Goal: Transaction & Acquisition: Subscribe to service/newsletter

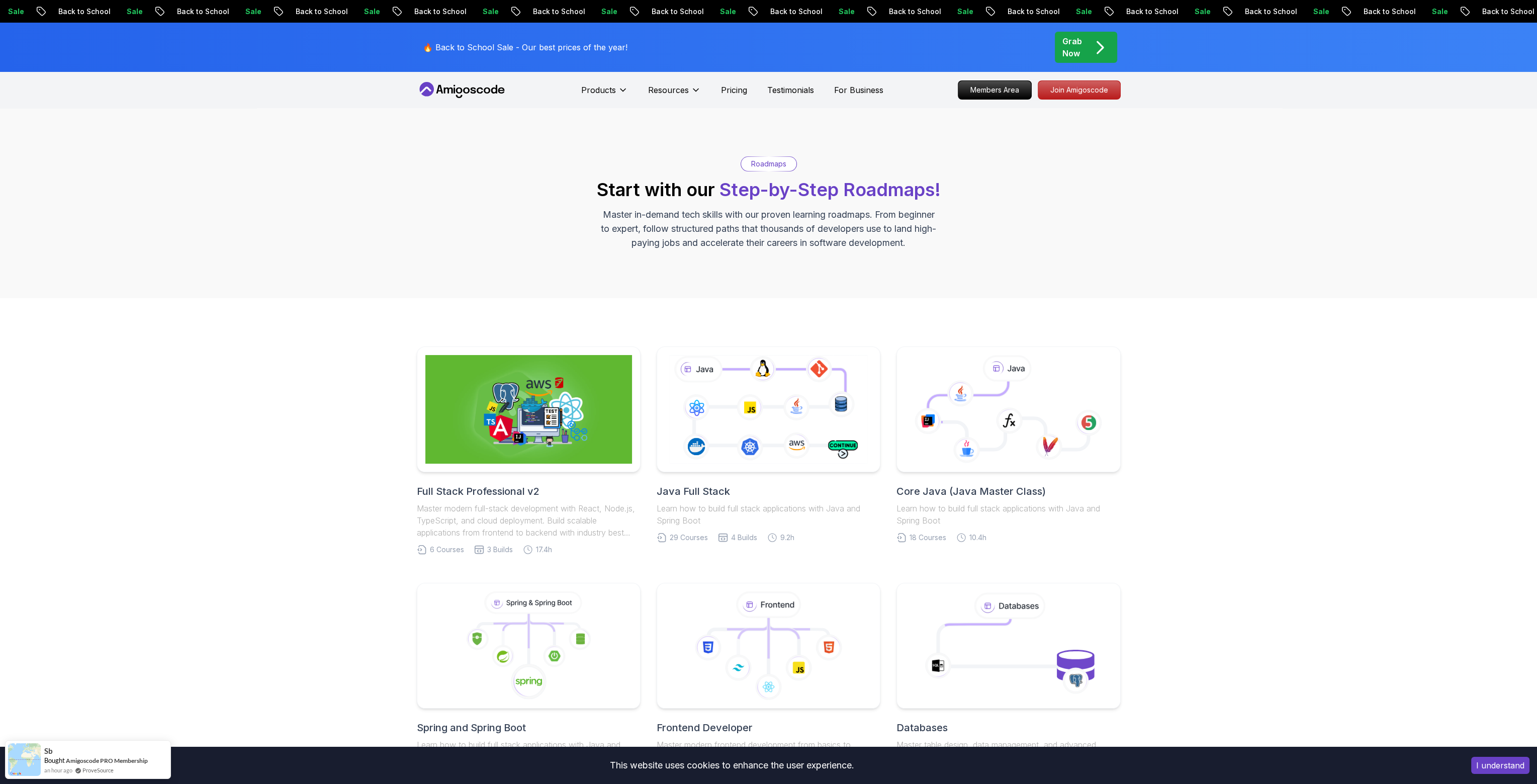
click at [912, 310] on body "Sale Back to School Sale Back to School Sale Back to School Sale Back to School…" at bounding box center [768, 782] width 1537 height 1565
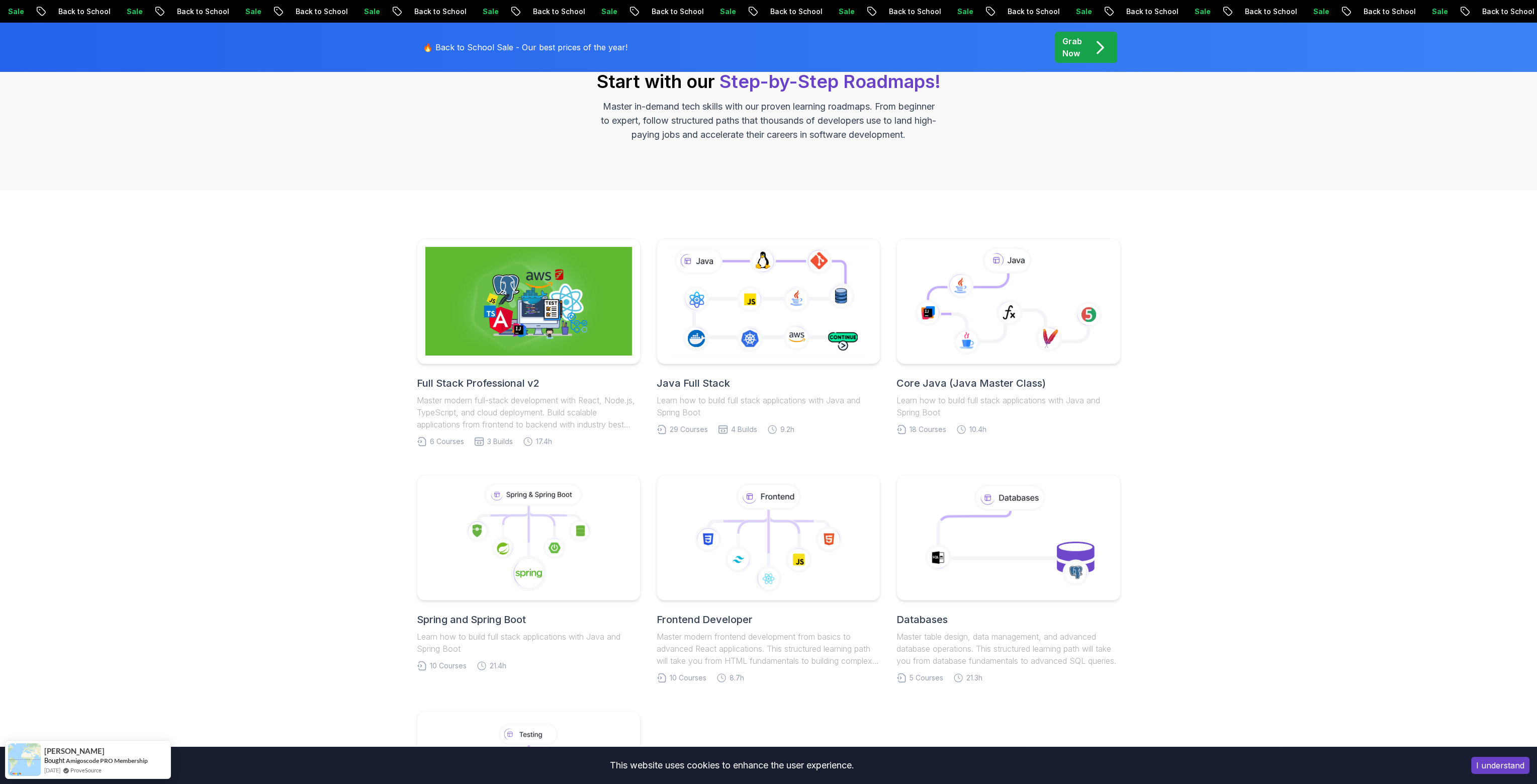
scroll to position [151, 0]
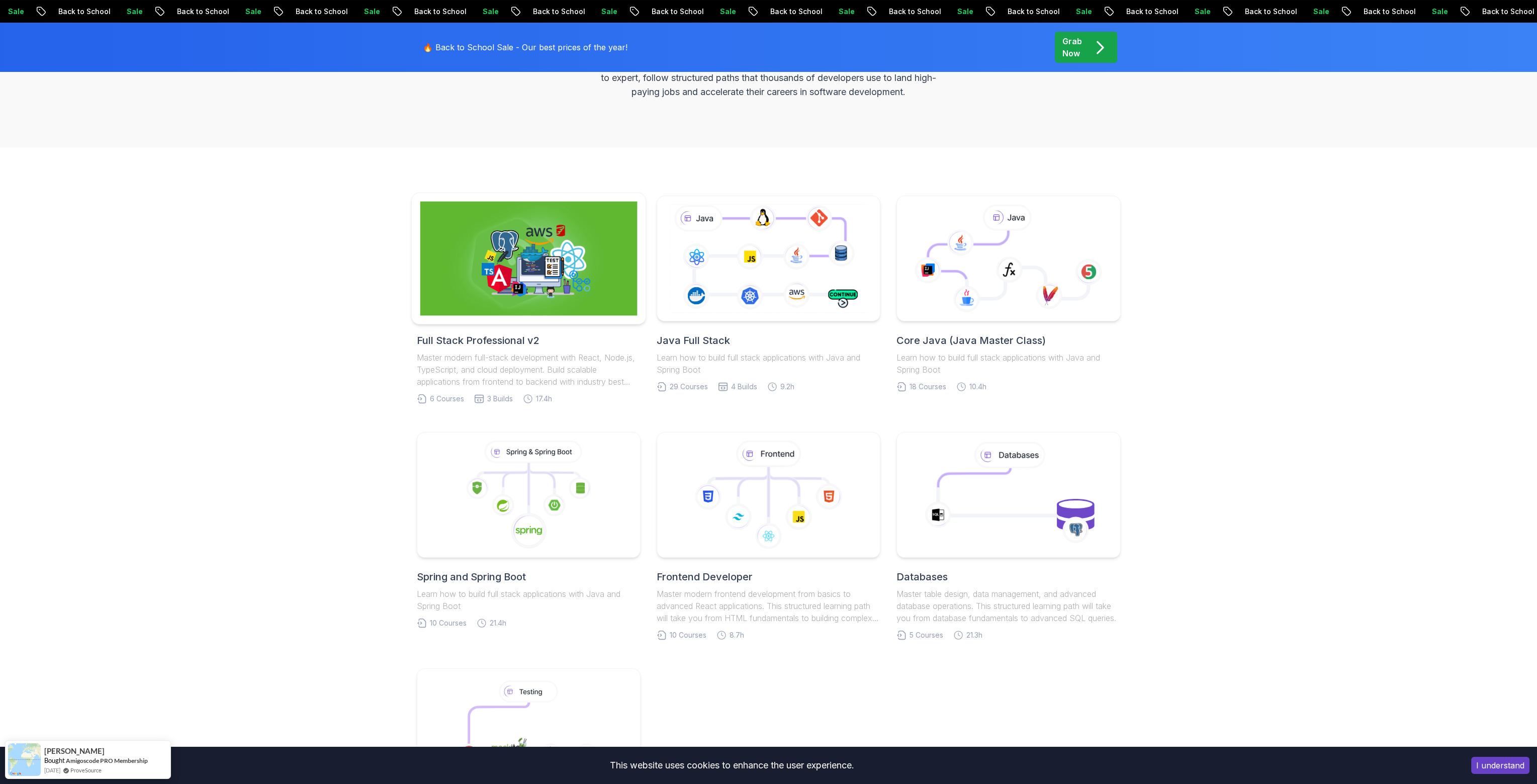
click at [555, 239] on img at bounding box center [528, 259] width 217 height 114
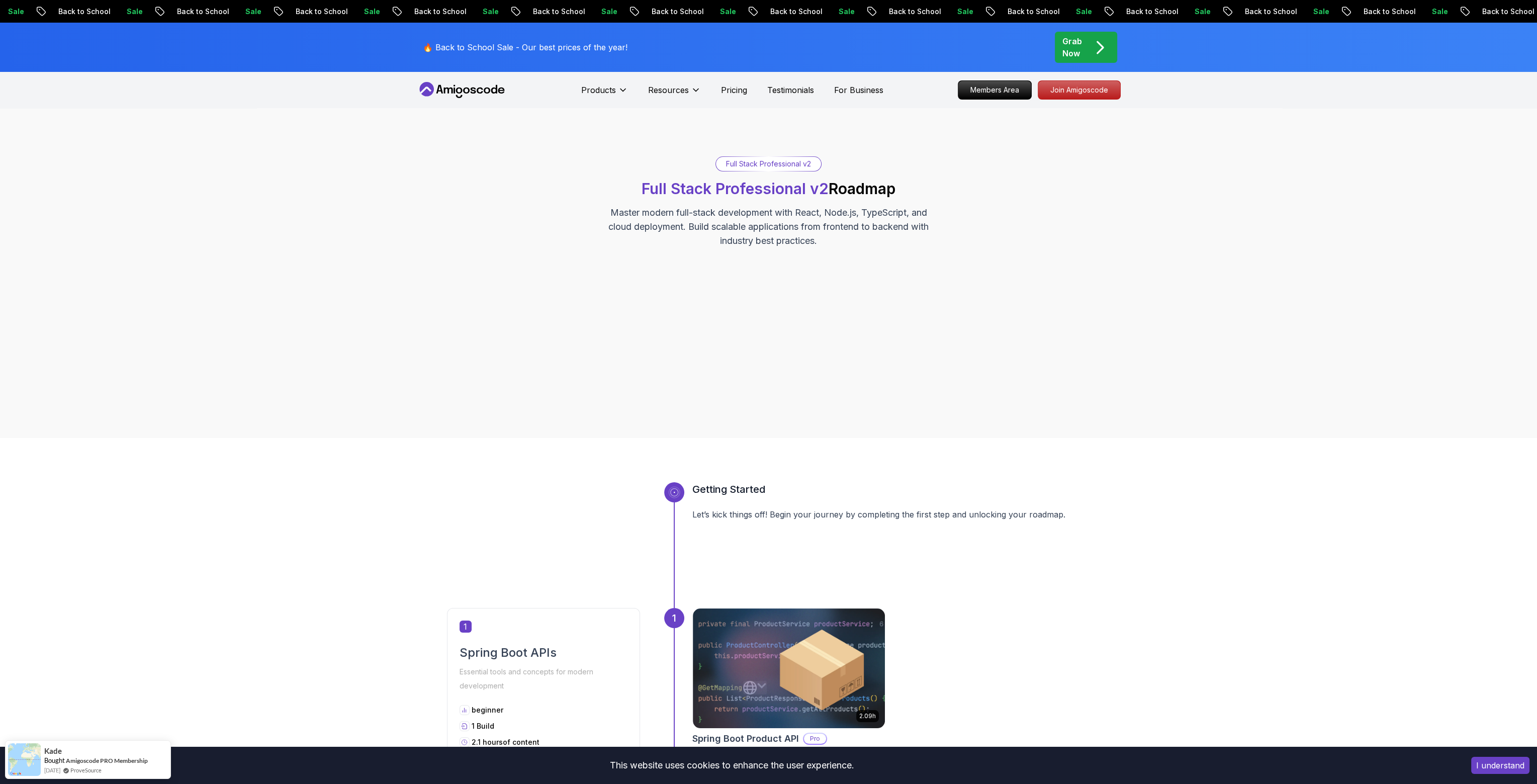
click at [1070, 12] on div "Sale Back to School Sale Back to School Sale Back to School Sale Back to School…" at bounding box center [768, 11] width 1537 height 11
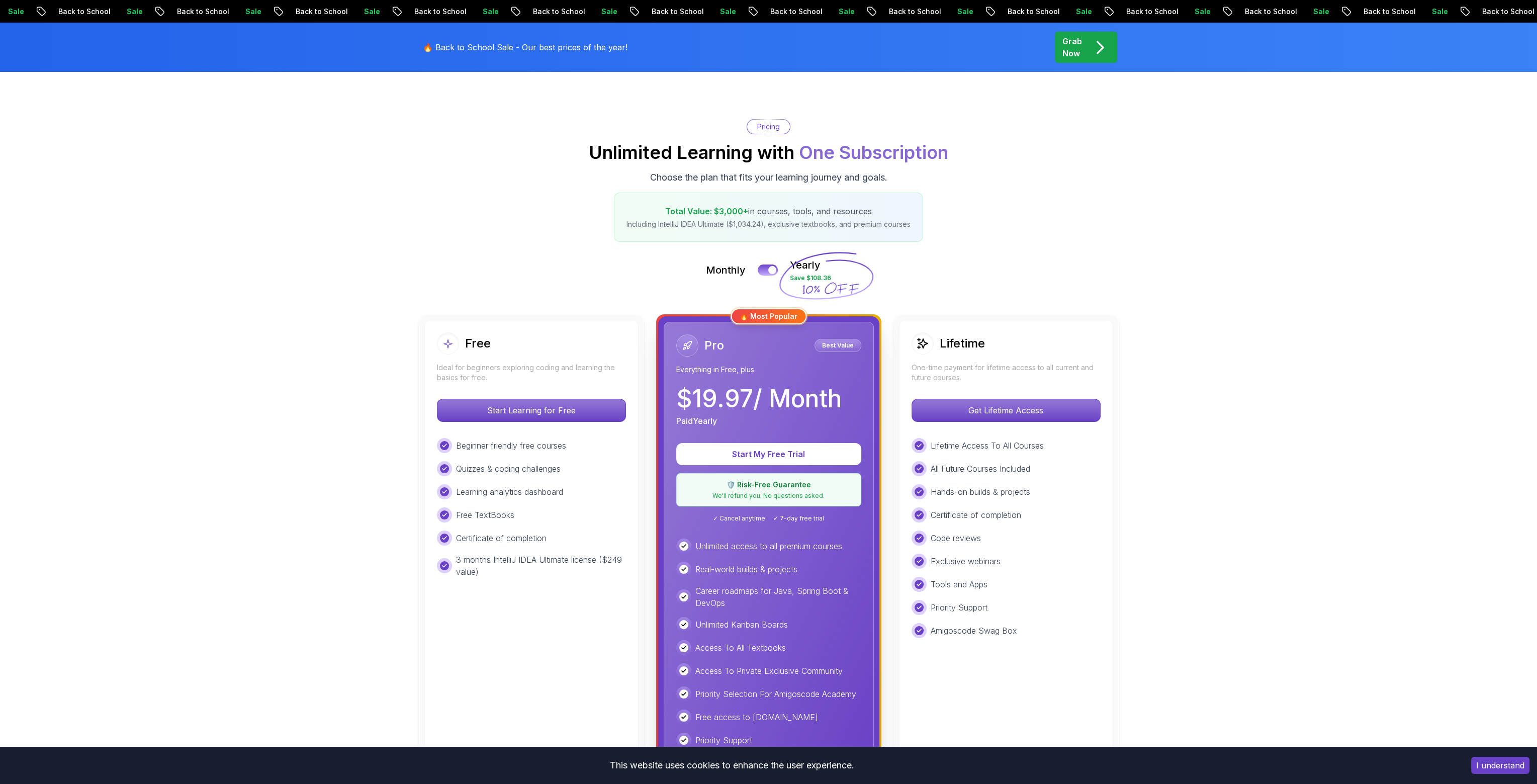
scroll to position [50, 0]
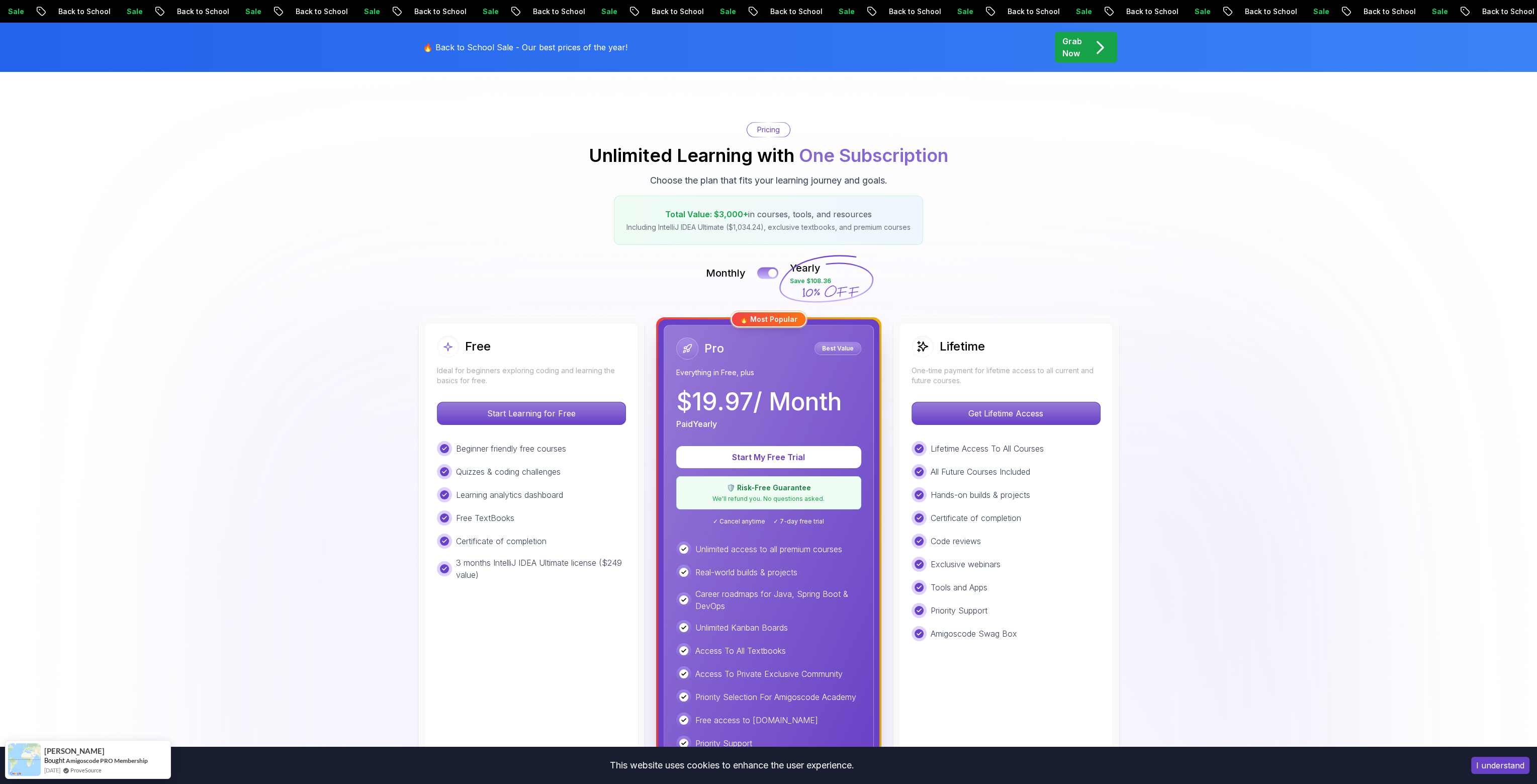
click at [768, 273] on button at bounding box center [767, 273] width 21 height 12
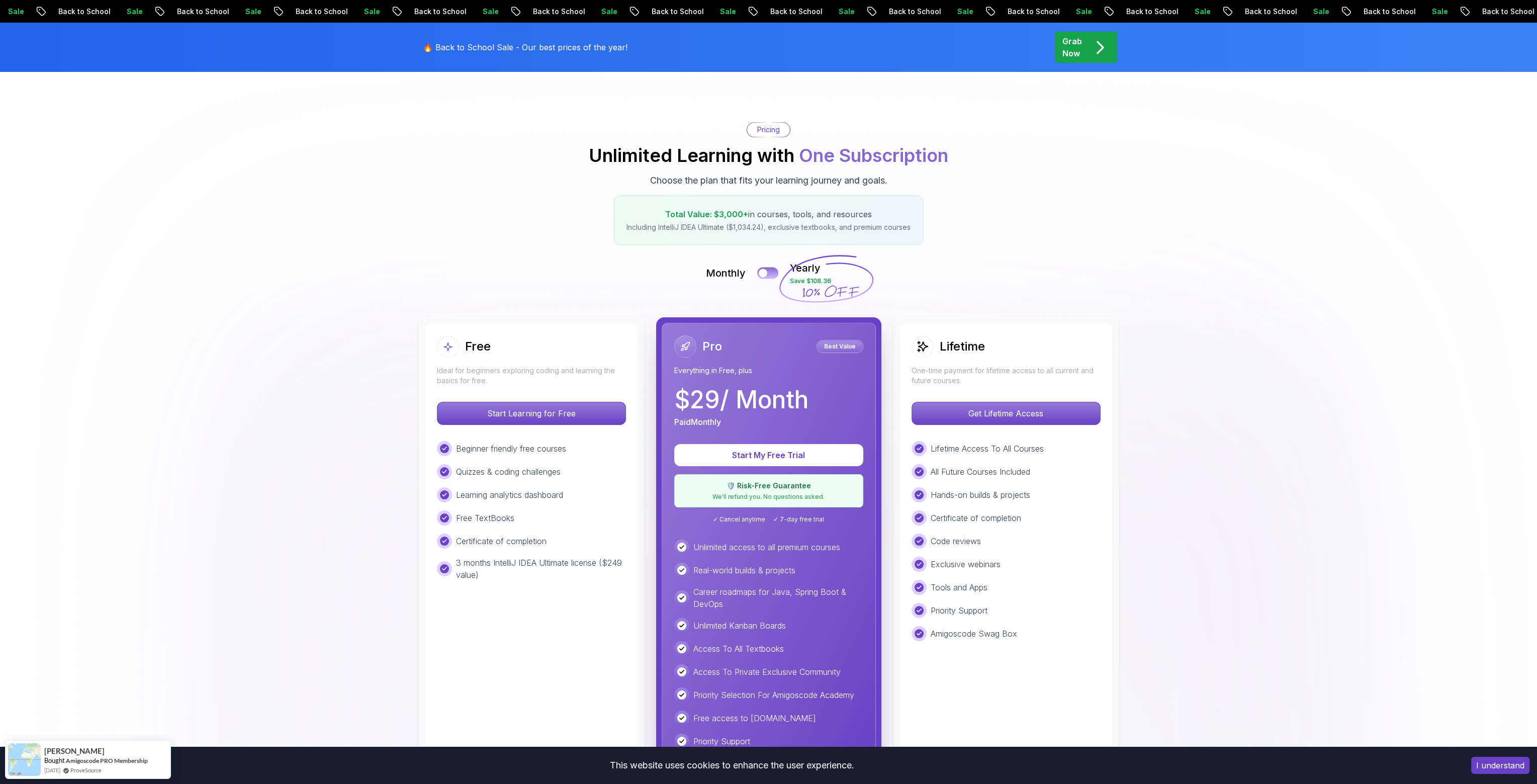
click at [768, 273] on button at bounding box center [767, 273] width 21 height 12
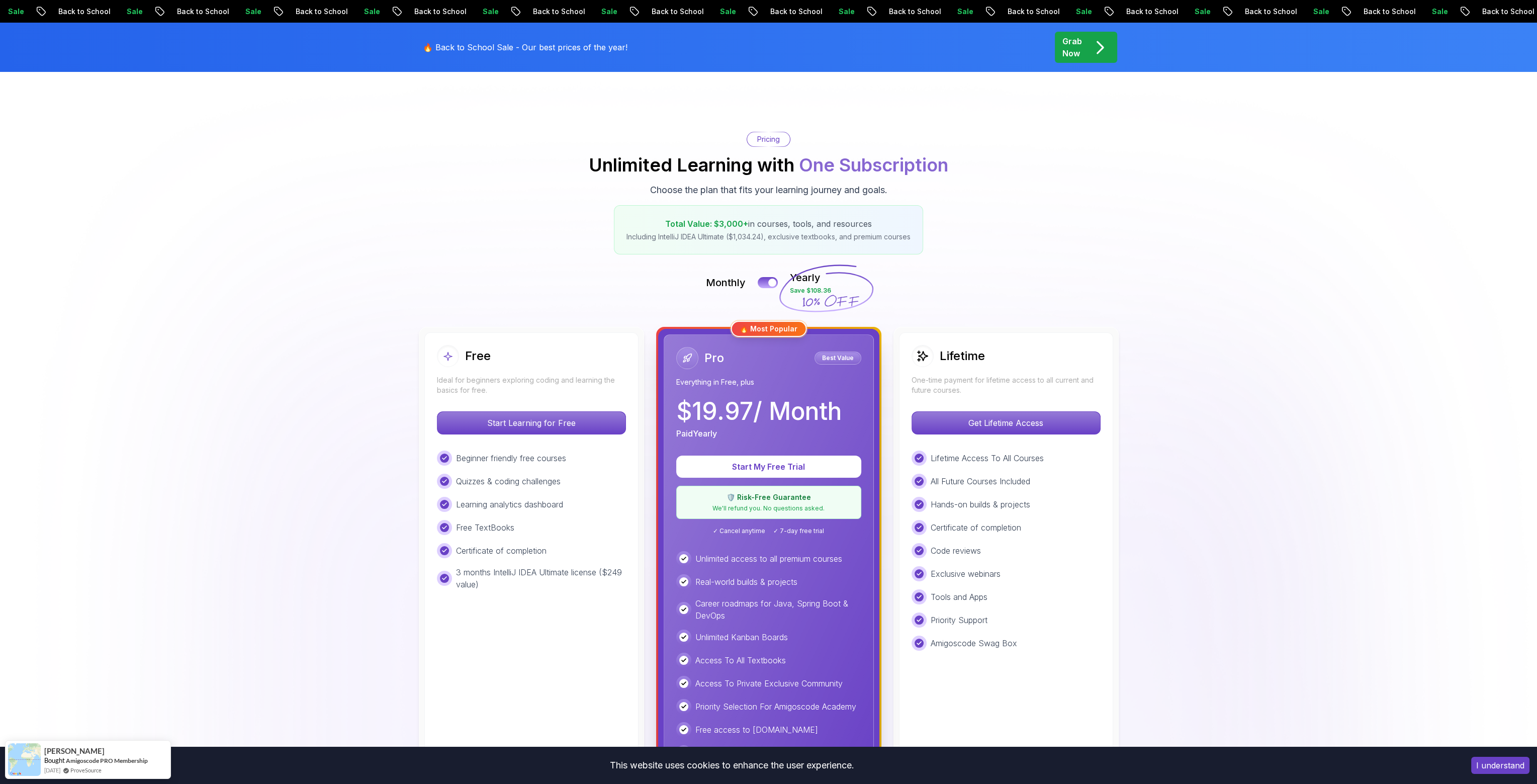
scroll to position [0, 0]
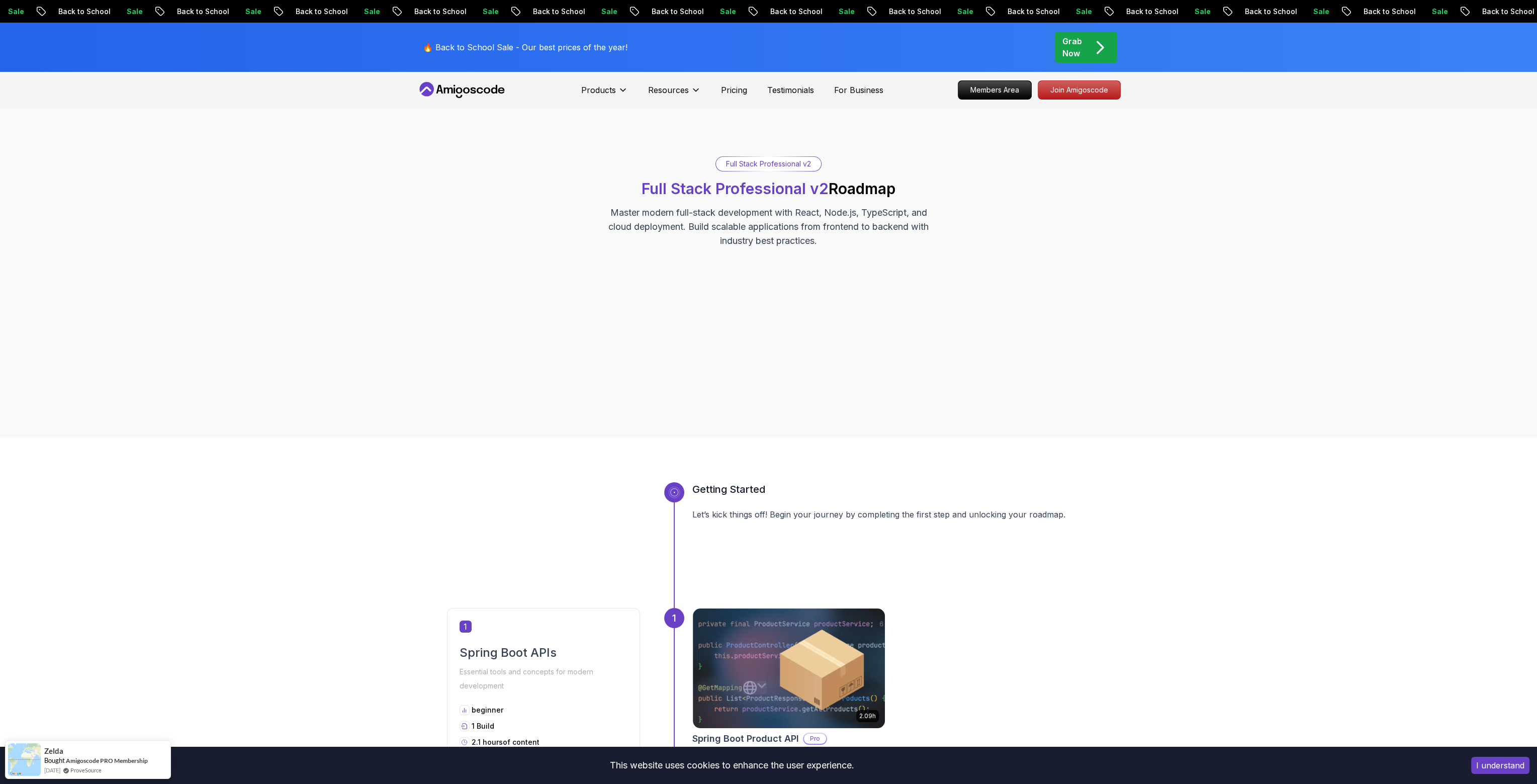
click at [1075, 101] on nav "Products Resources Pricing Testimonials For Business Members Area Join Amigosco…" at bounding box center [769, 90] width 704 height 36
click at [1086, 91] on p "Join Amigoscode" at bounding box center [1079, 90] width 78 height 17
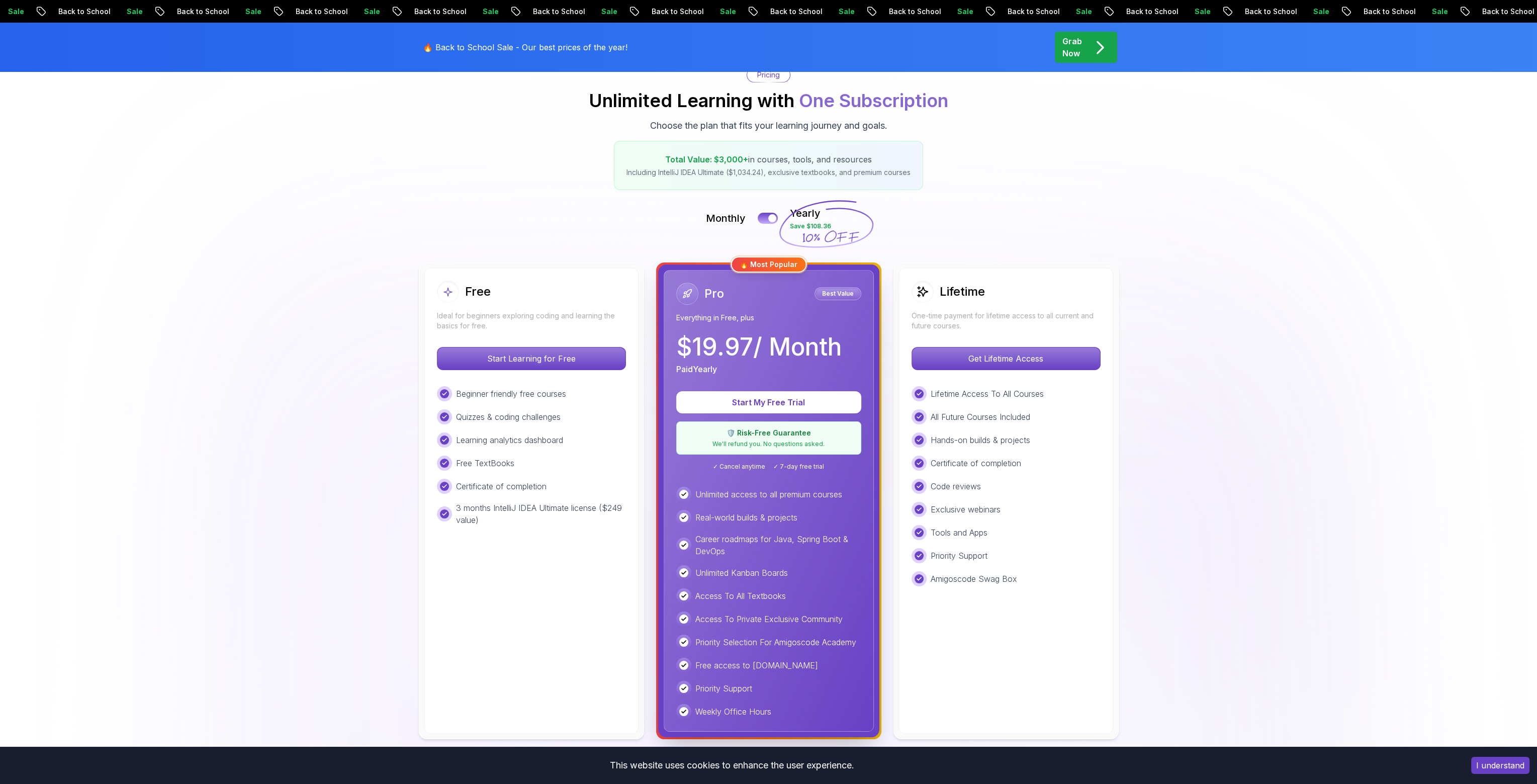
scroll to position [251, 0]
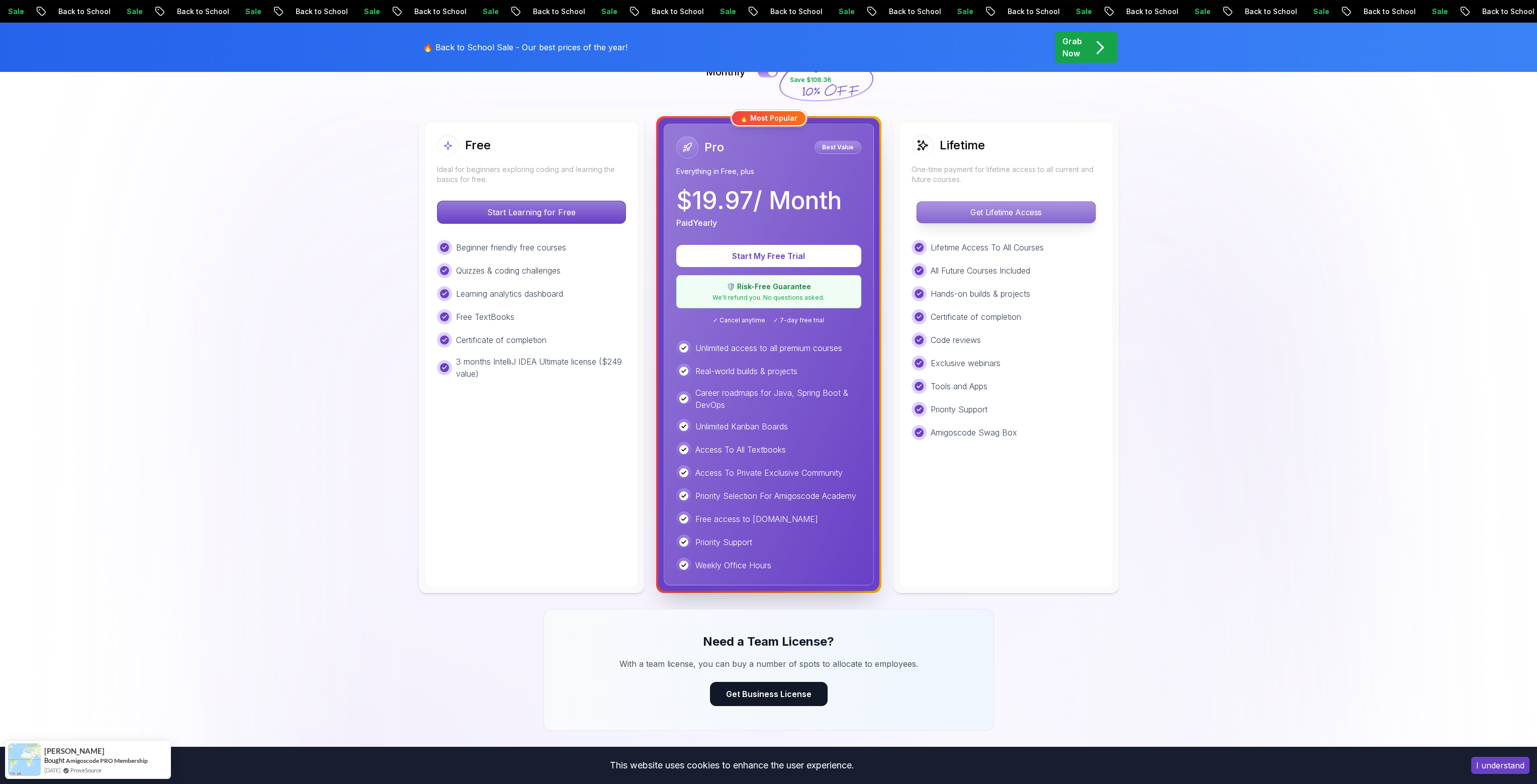
click at [1008, 207] on p "Get Lifetime Access" at bounding box center [1005, 212] width 178 height 21
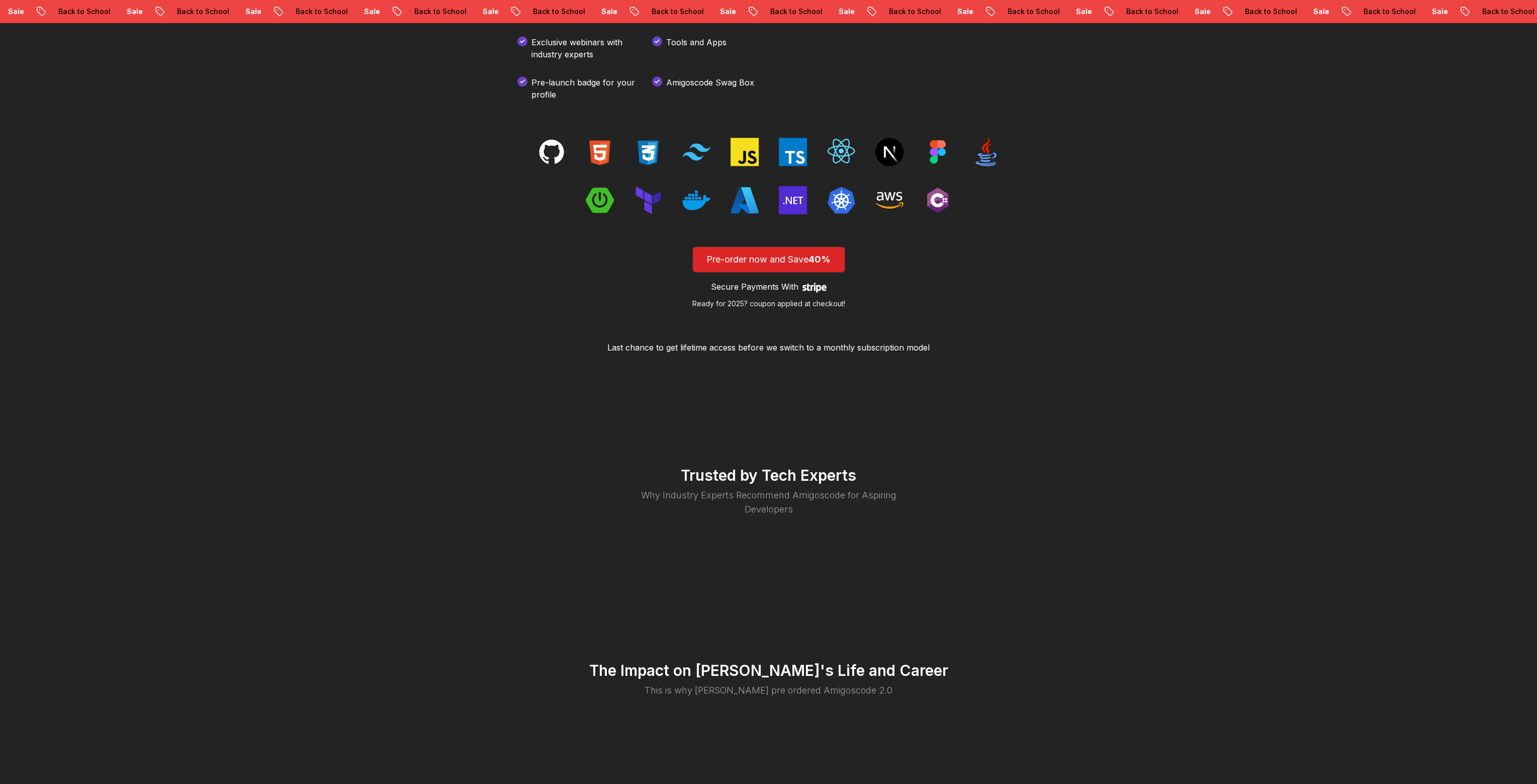
scroll to position [1511, 0]
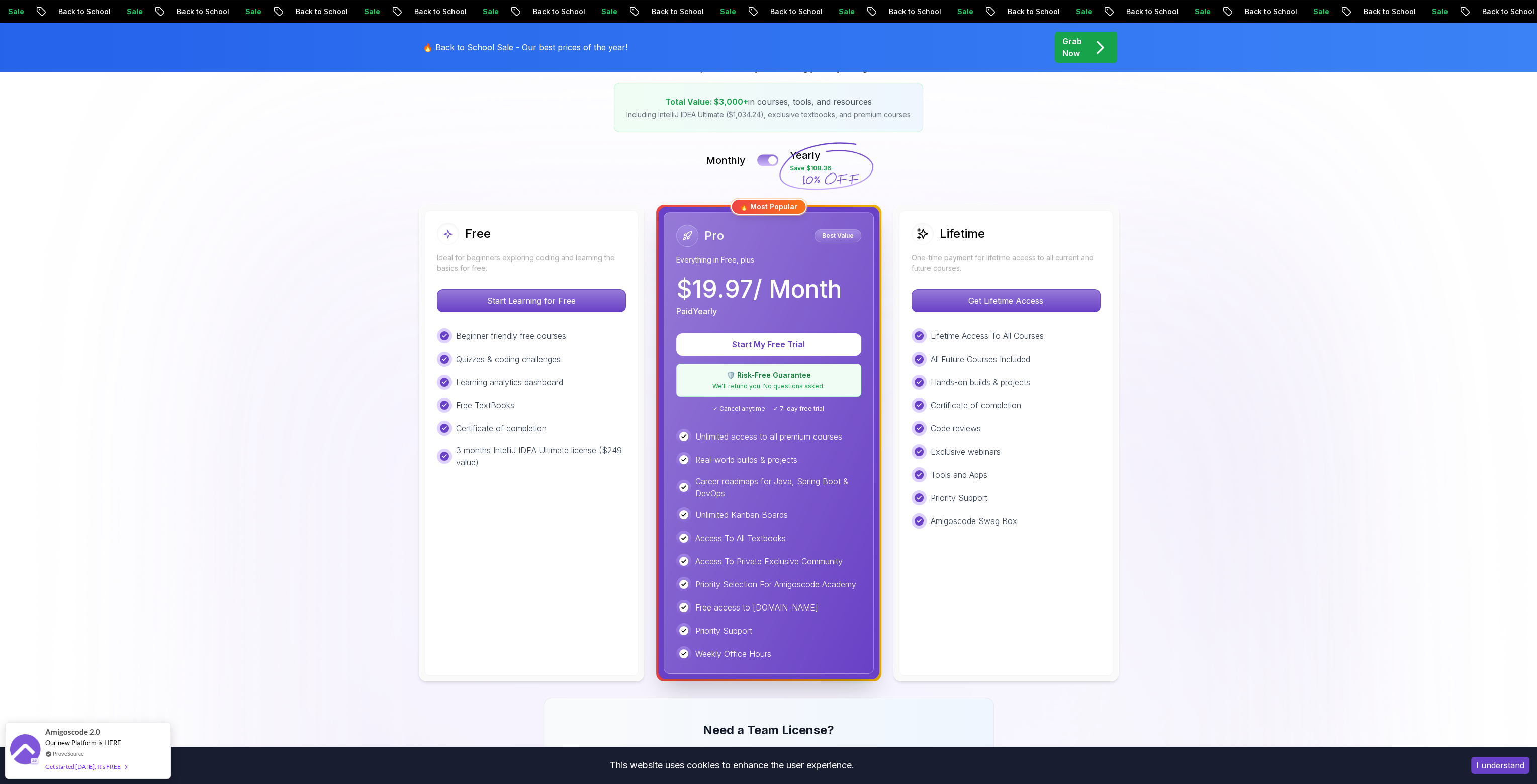
scroll to position [151, 0]
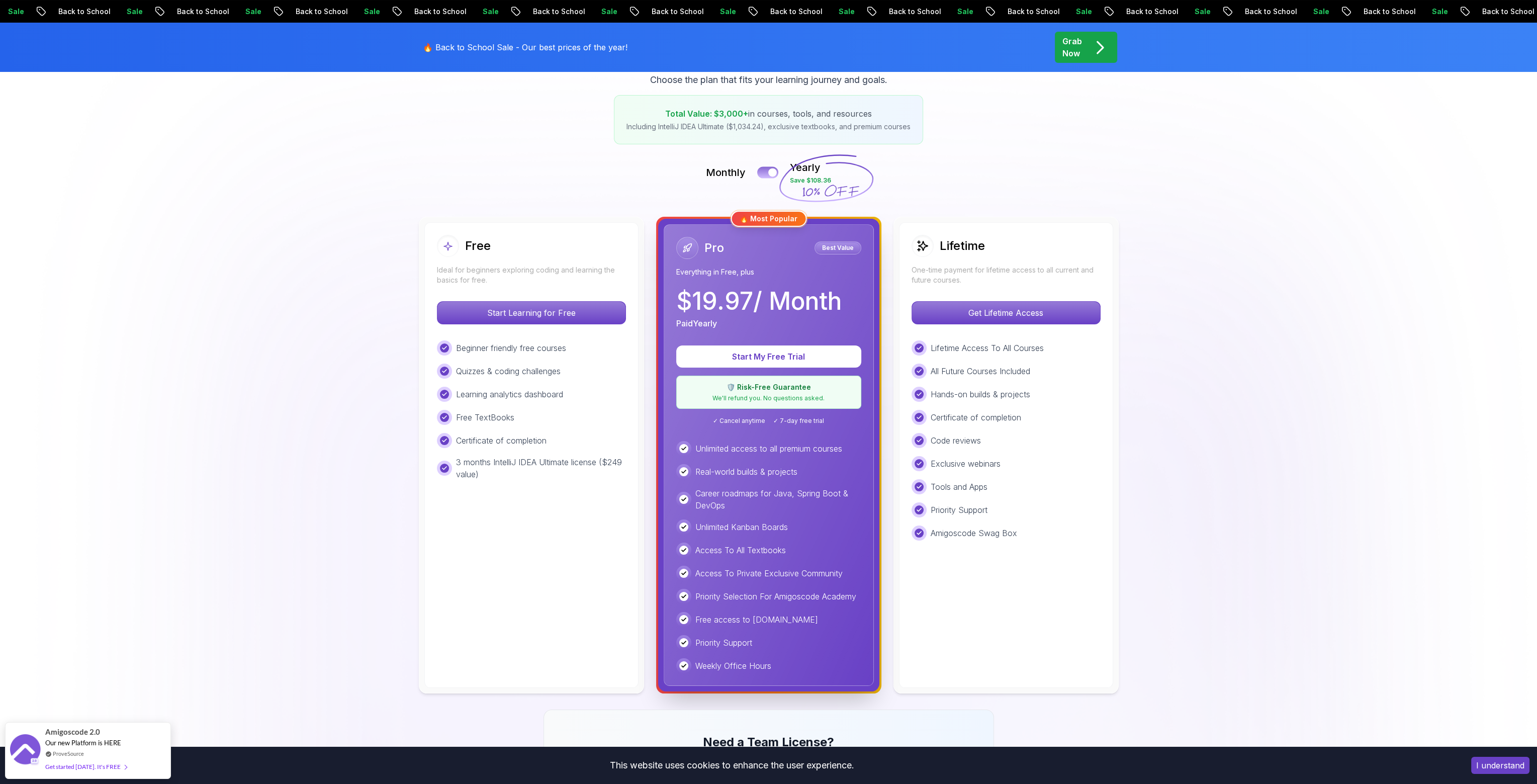
click at [766, 169] on button at bounding box center [767, 173] width 21 height 12
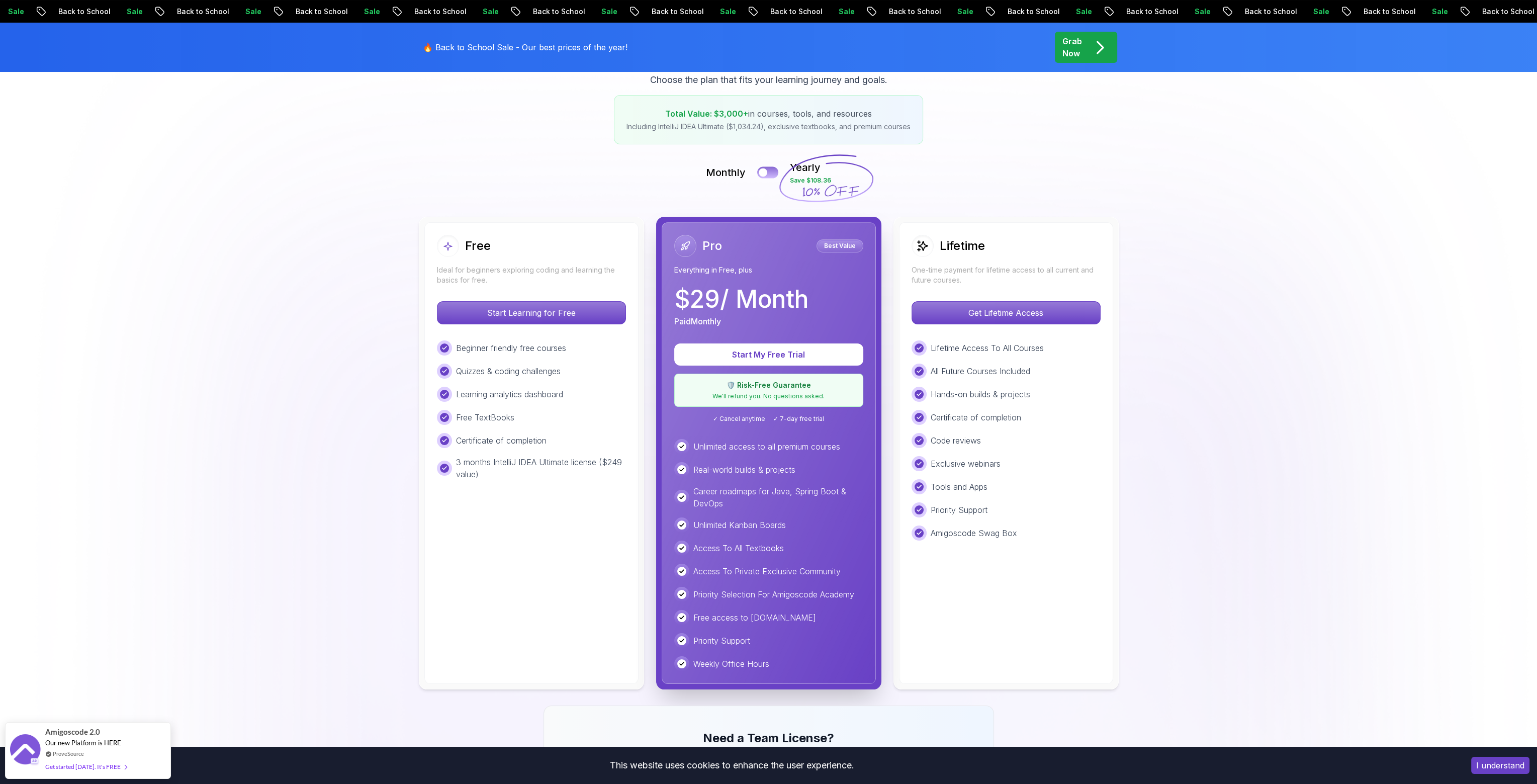
click at [771, 169] on button at bounding box center [767, 173] width 21 height 12
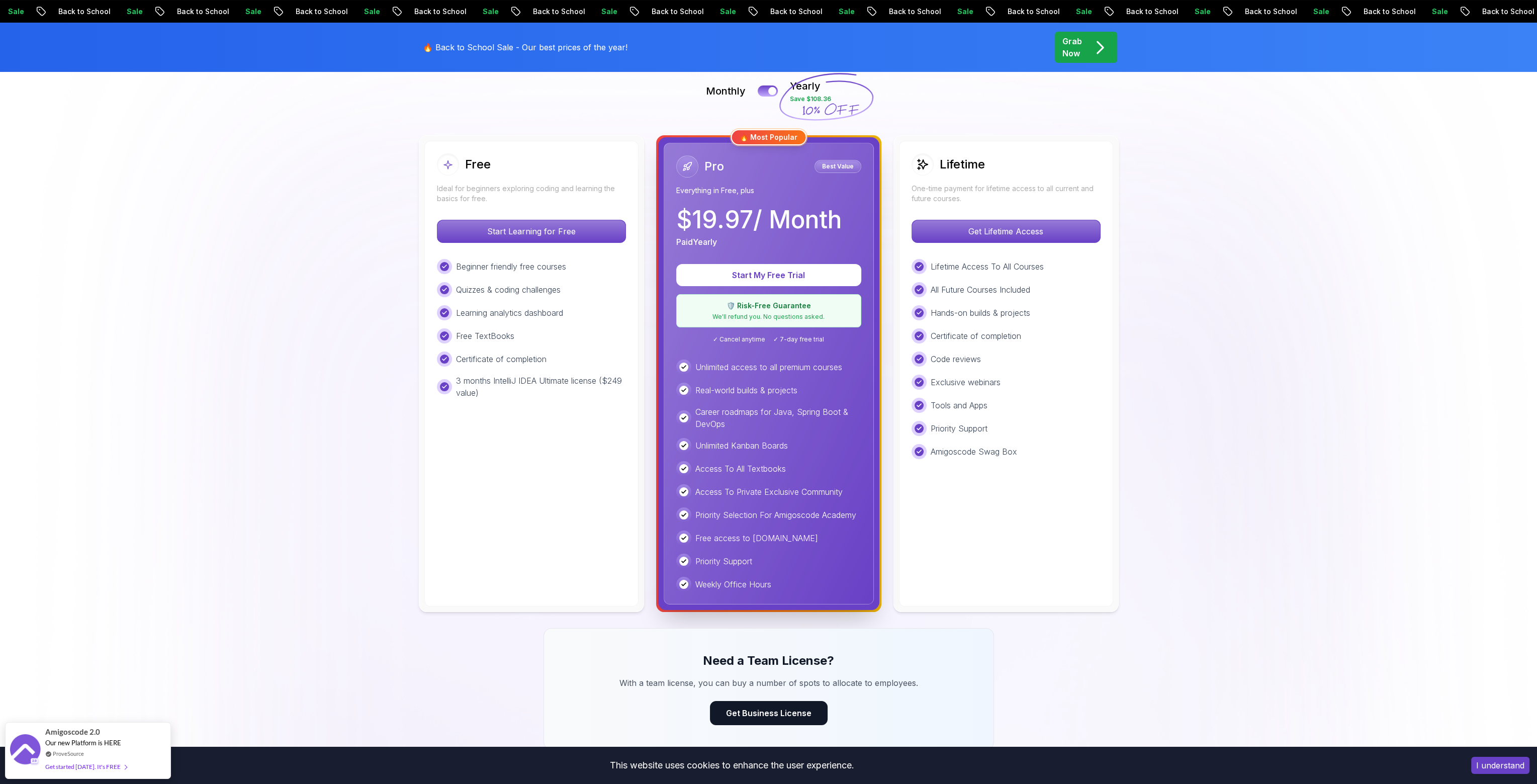
scroll to position [201, 0]
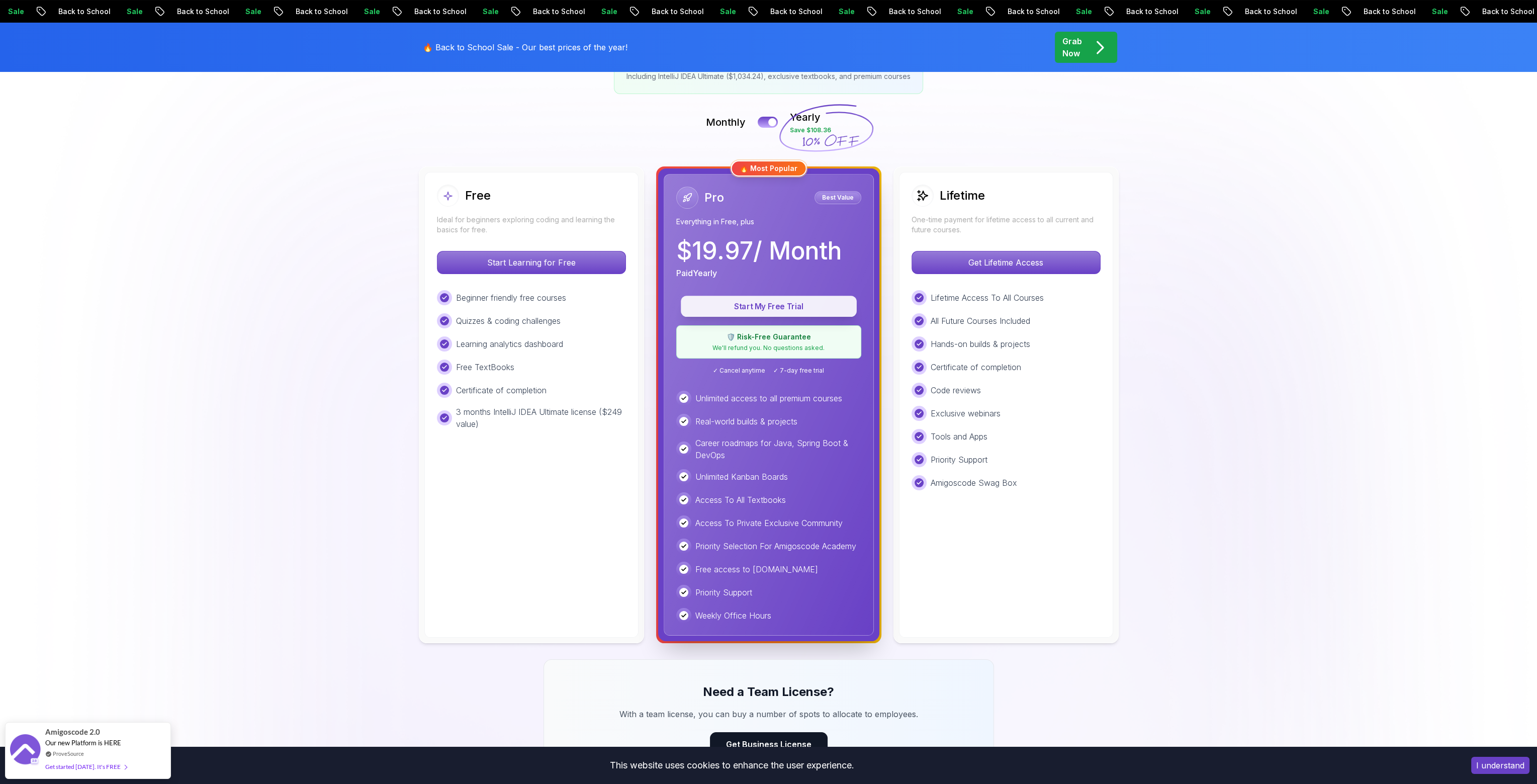
click at [786, 309] on p "Start My Free Trial" at bounding box center [769, 307] width 152 height 12
click at [781, 306] on p "Start My Free Trial" at bounding box center [769, 307] width 152 height 12
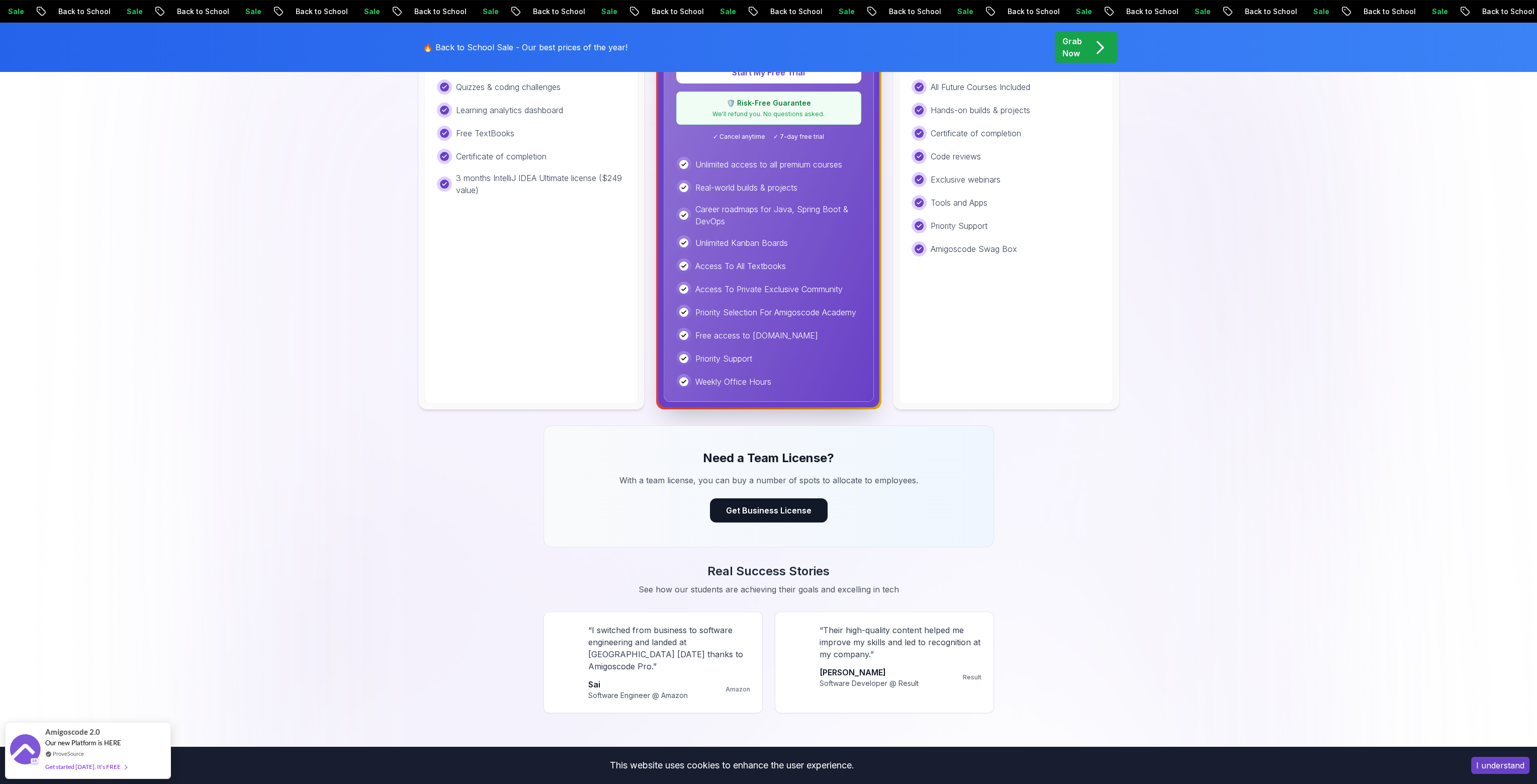
scroll to position [452, 0]
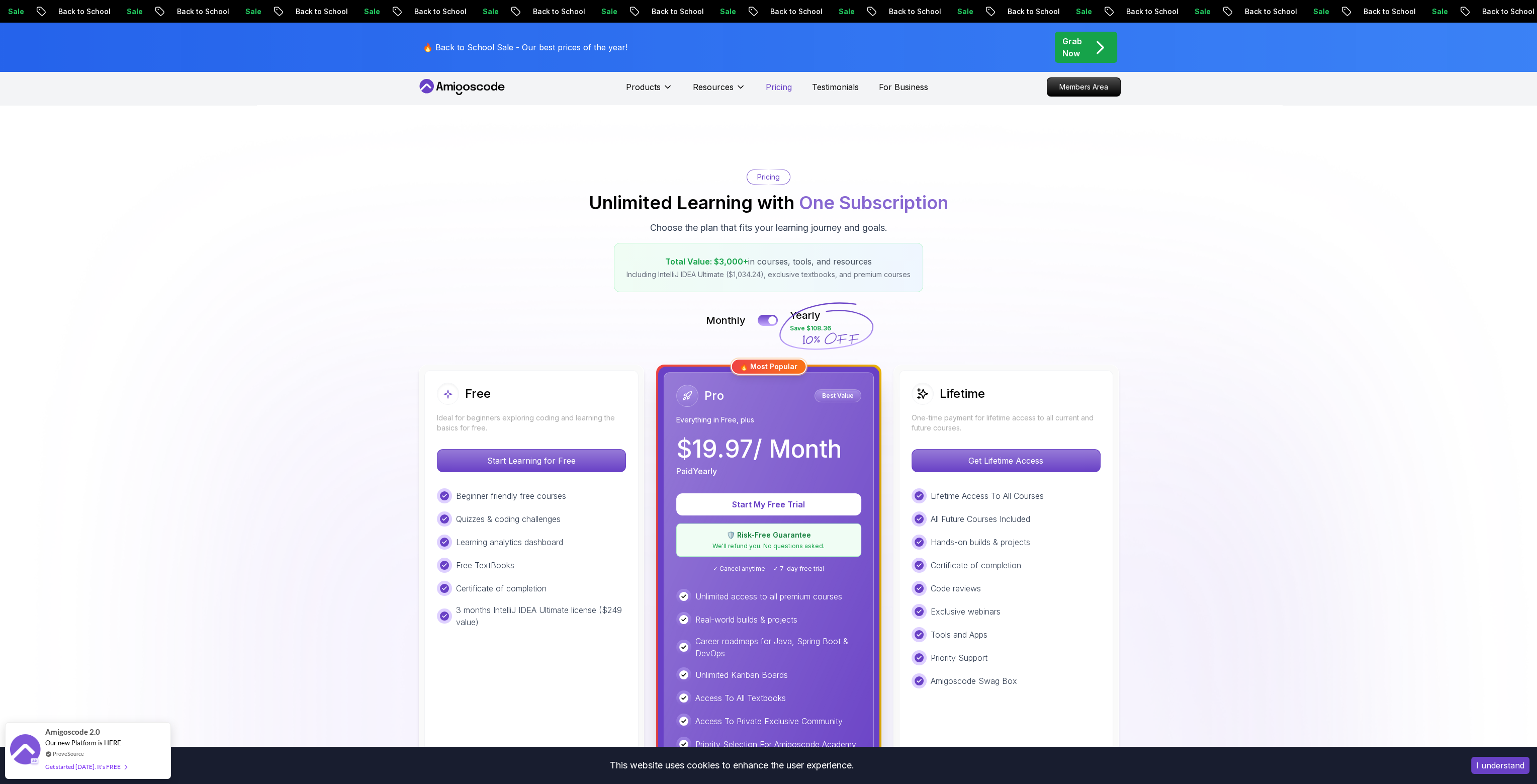
click at [783, 84] on p "Pricing" at bounding box center [778, 87] width 26 height 12
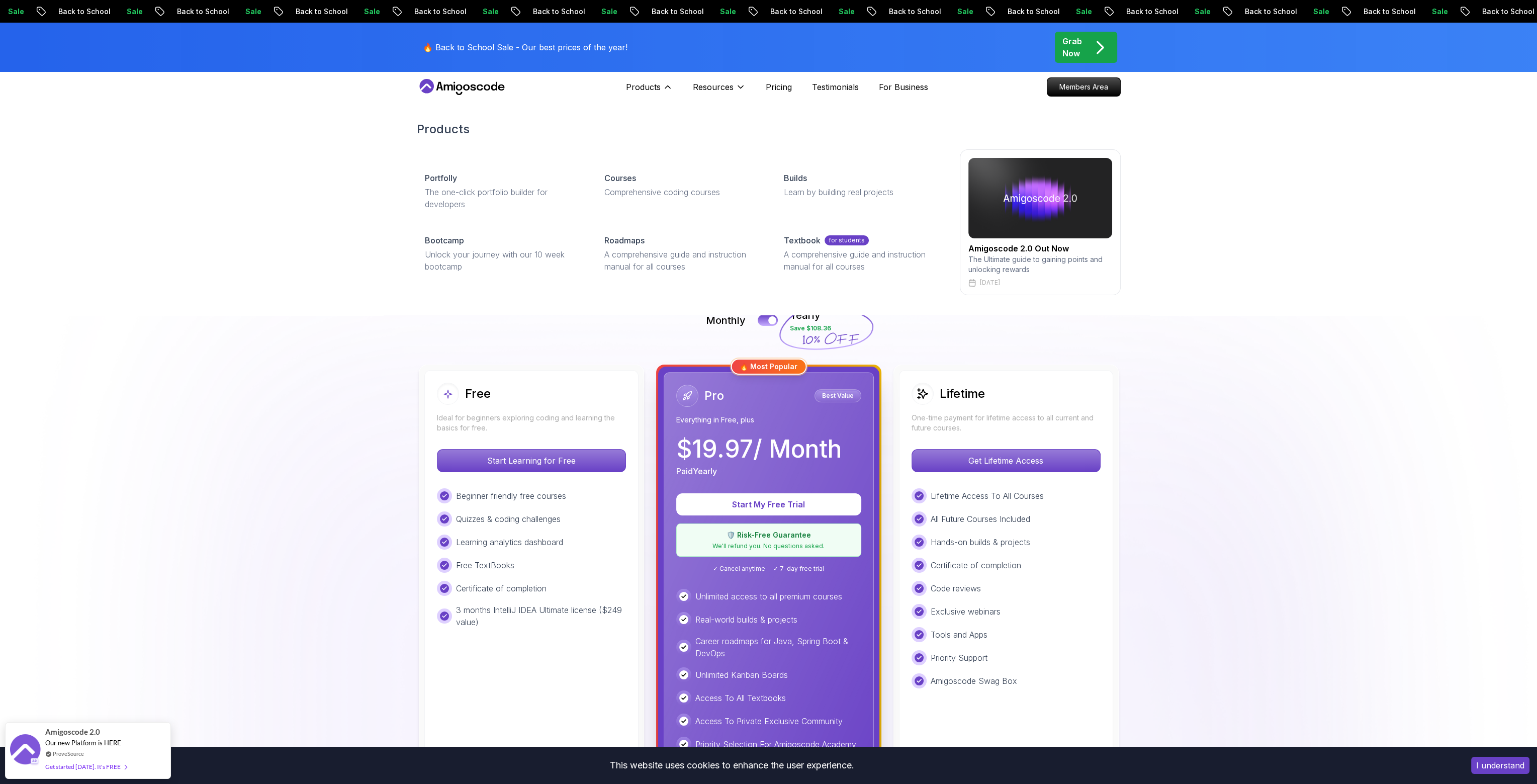
click at [993, 265] on p "The Ultimate guide to gaining points and unlocking rewards" at bounding box center [1040, 265] width 144 height 20
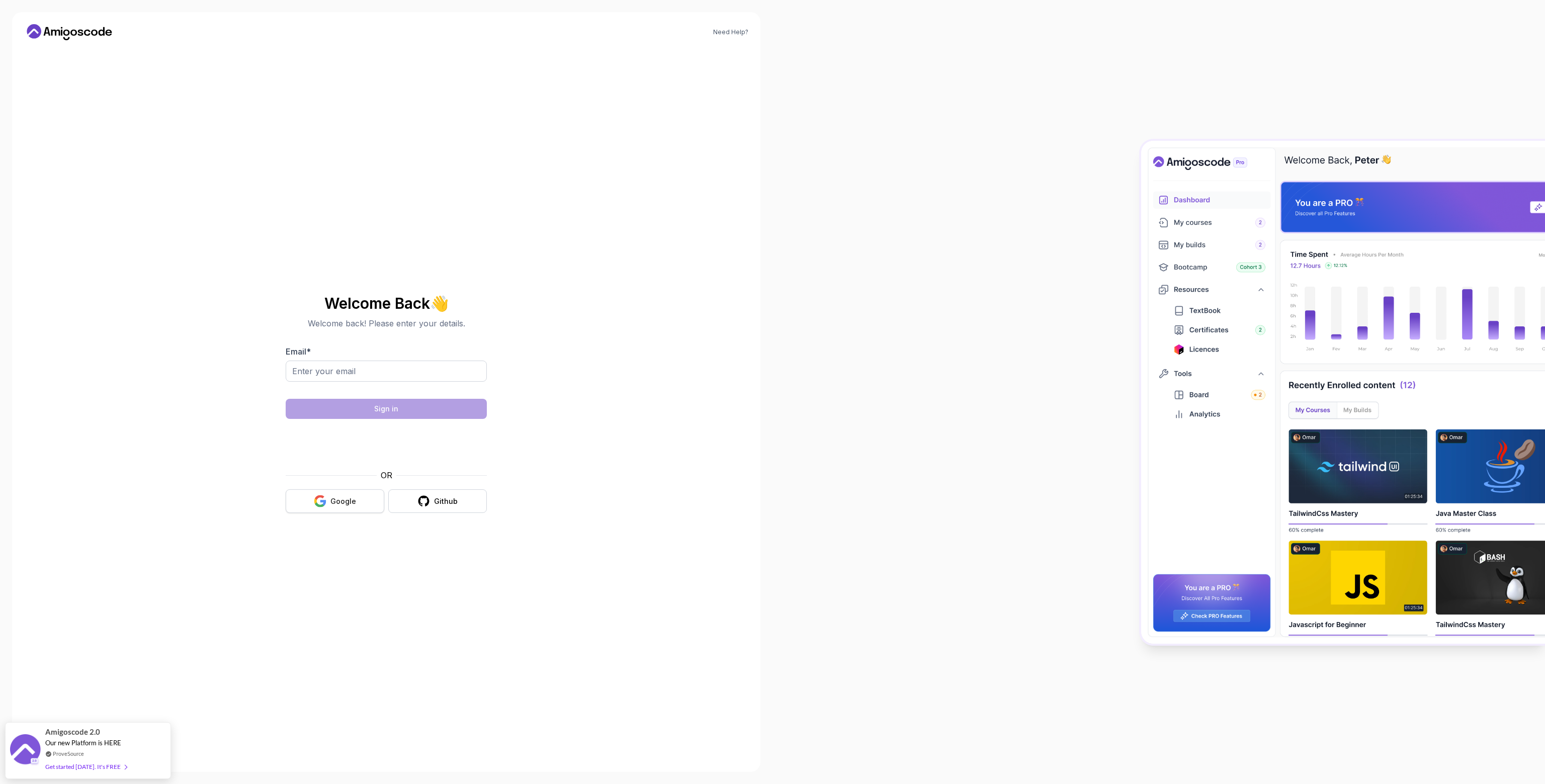
click at [348, 495] on button "Google" at bounding box center [335, 501] width 99 height 23
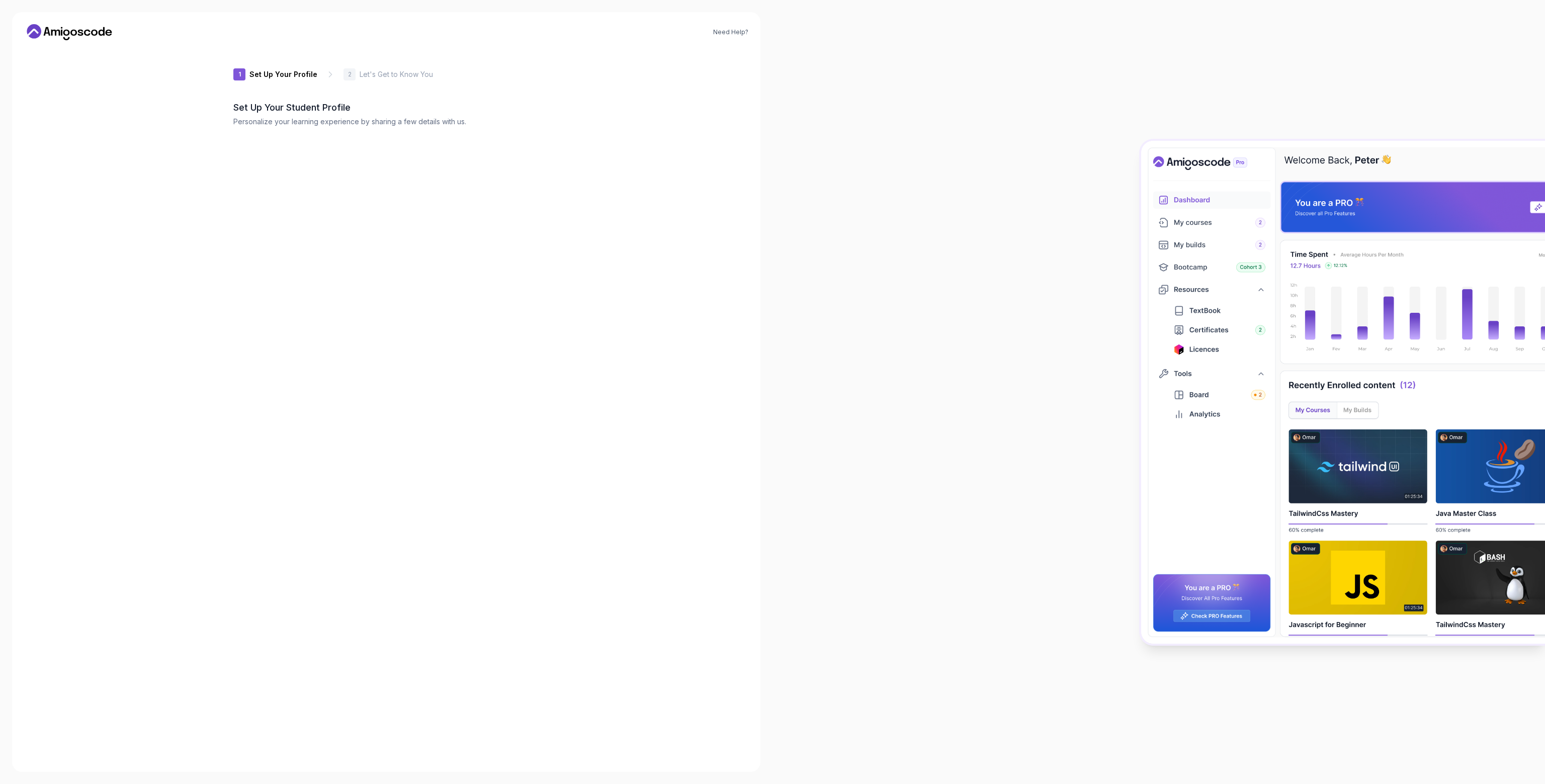
type input "sturdyowl64ce1"
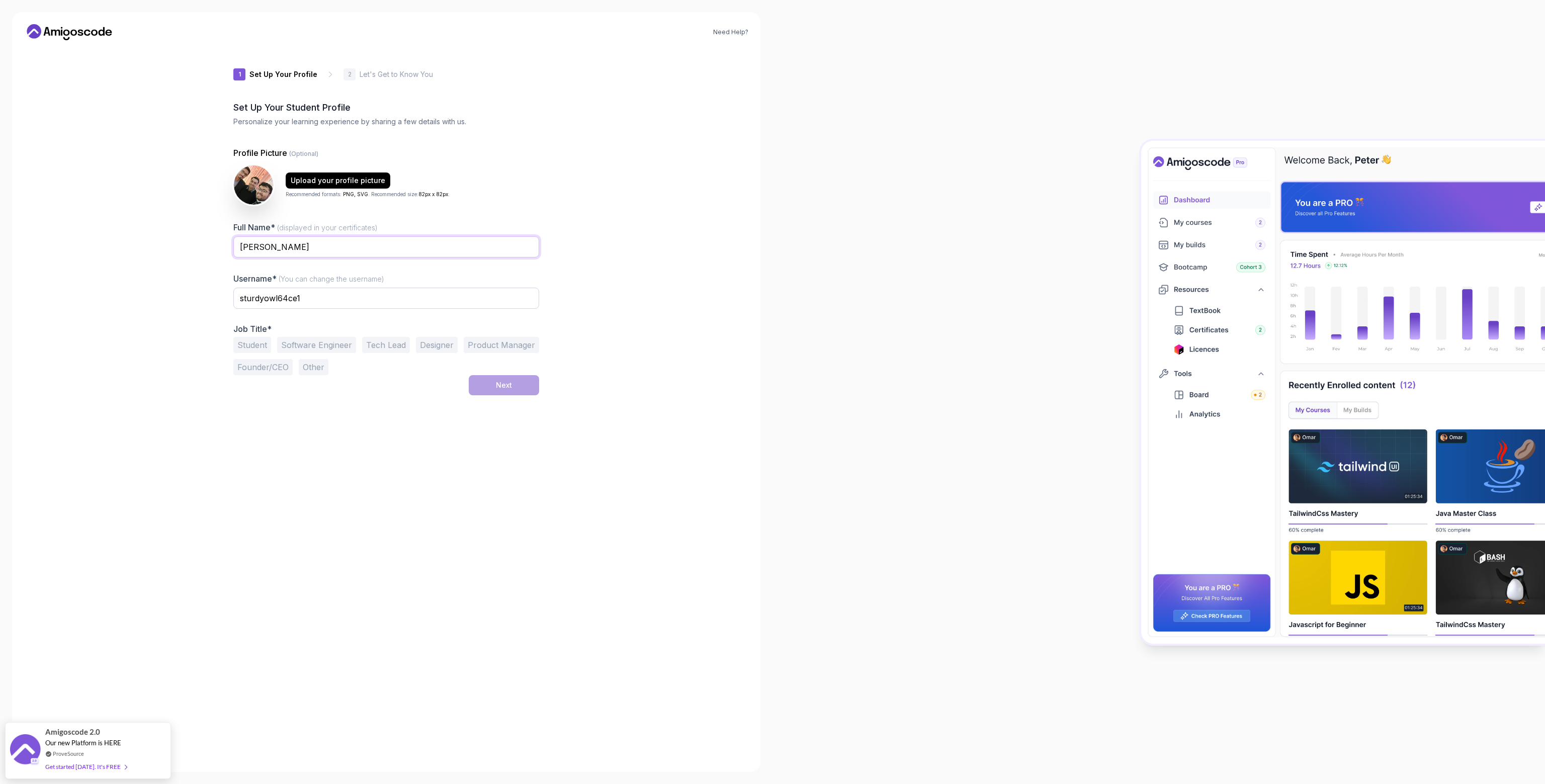
click at [242, 245] on input "[PERSON_NAME]" at bounding box center [386, 246] width 306 height 21
type input "Mohammad Samman Hossain"
click at [375, 416] on div "1 Set Up Your Profile 1 Set Up Your Profile 2 Let's Get to Know You Set Up Your…" at bounding box center [386, 404] width 306 height 711
click at [259, 343] on button "Student" at bounding box center [252, 344] width 38 height 16
click at [499, 385] on div "Next" at bounding box center [504, 385] width 16 height 10
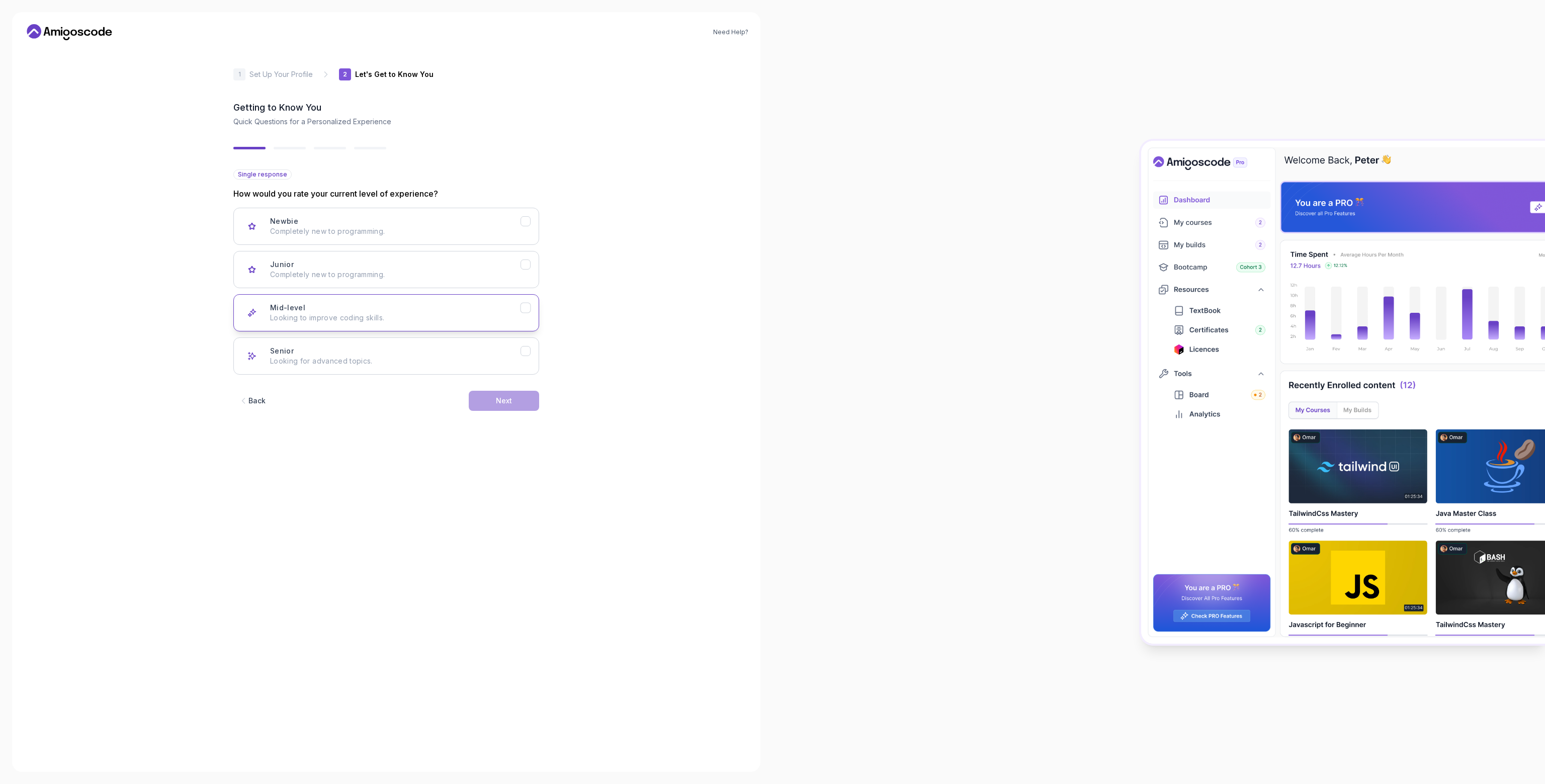
drag, startPoint x: 462, startPoint y: 305, endPoint x: 473, endPoint y: 322, distance: 20.2
click at [462, 306] on div "Mid-level Looking to improve coding skills." at bounding box center [395, 312] width 251 height 20
click at [513, 403] on button "Next" at bounding box center [504, 400] width 70 height 20
click at [410, 231] on p "Node.js, Python, Java" at bounding box center [395, 231] width 251 height 10
click at [501, 397] on div "Next" at bounding box center [504, 400] width 16 height 10
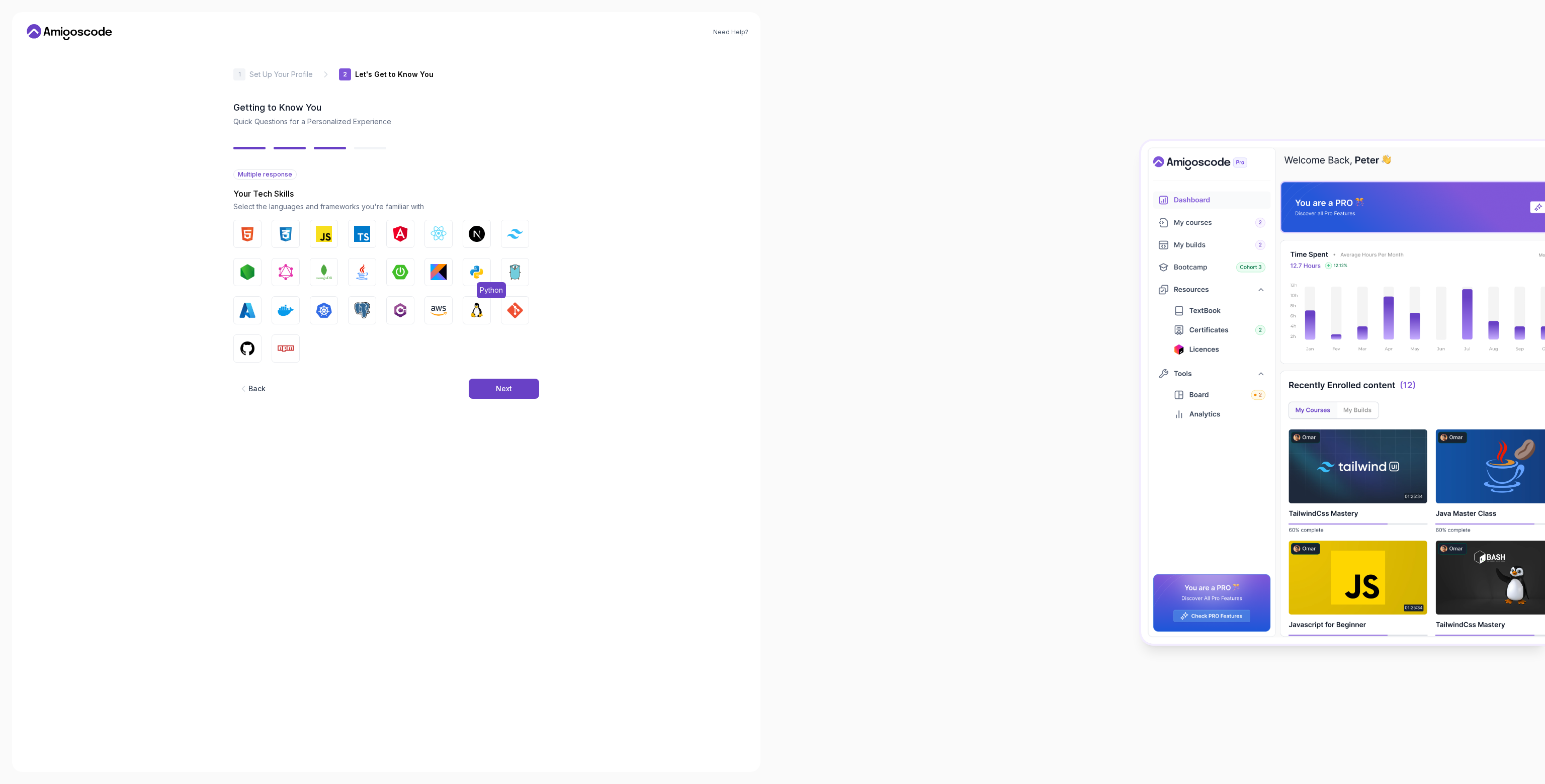
click at [475, 265] on img "button" at bounding box center [476, 271] width 16 height 16
click at [369, 271] on img "button" at bounding box center [362, 271] width 16 height 16
click at [395, 272] on img "button" at bounding box center [400, 271] width 16 height 16
click at [499, 389] on div "Next" at bounding box center [504, 389] width 16 height 10
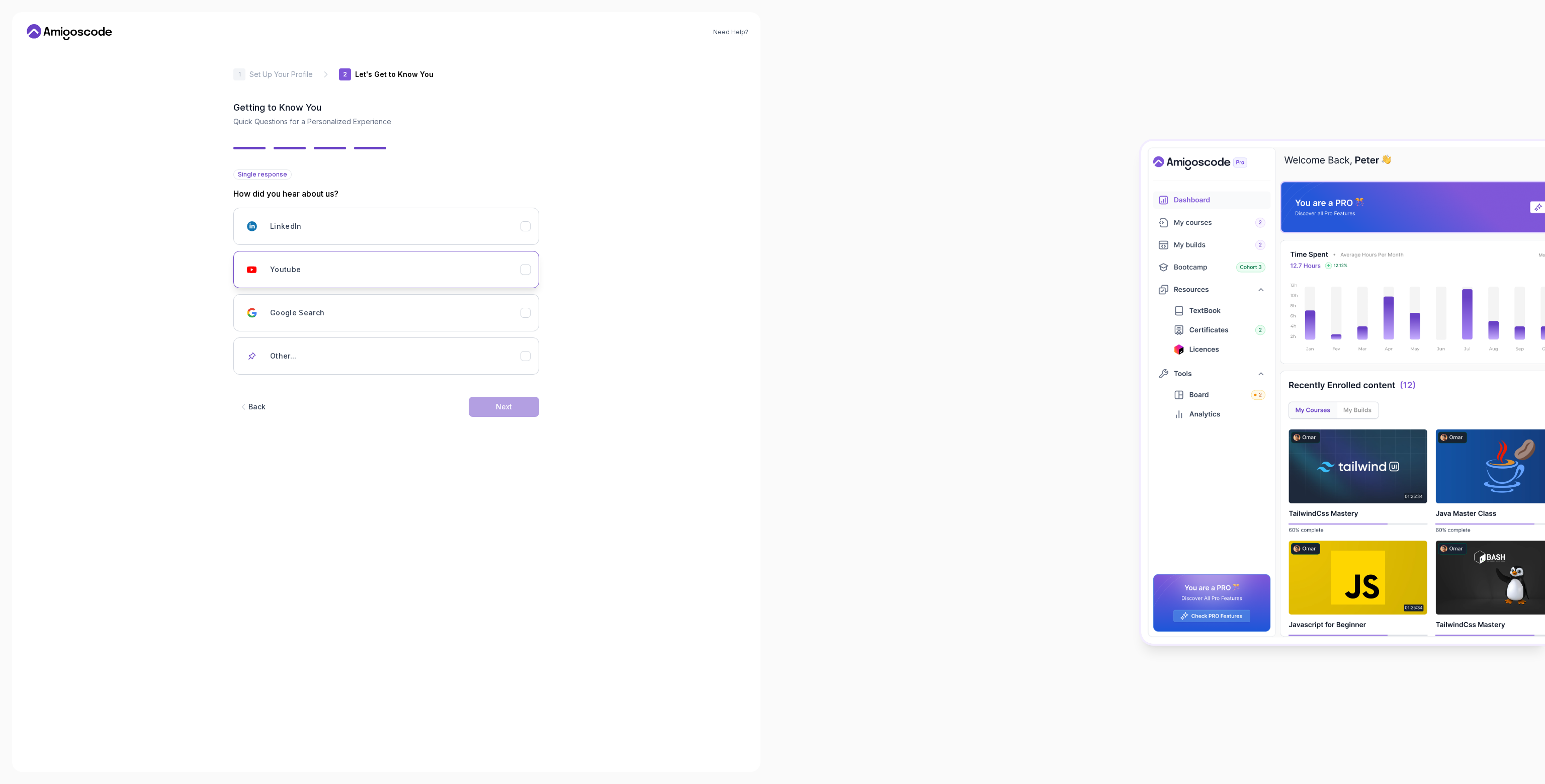
click at [346, 269] on div "Youtube" at bounding box center [395, 270] width 251 height 20
click at [503, 403] on div "Next" at bounding box center [504, 407] width 16 height 10
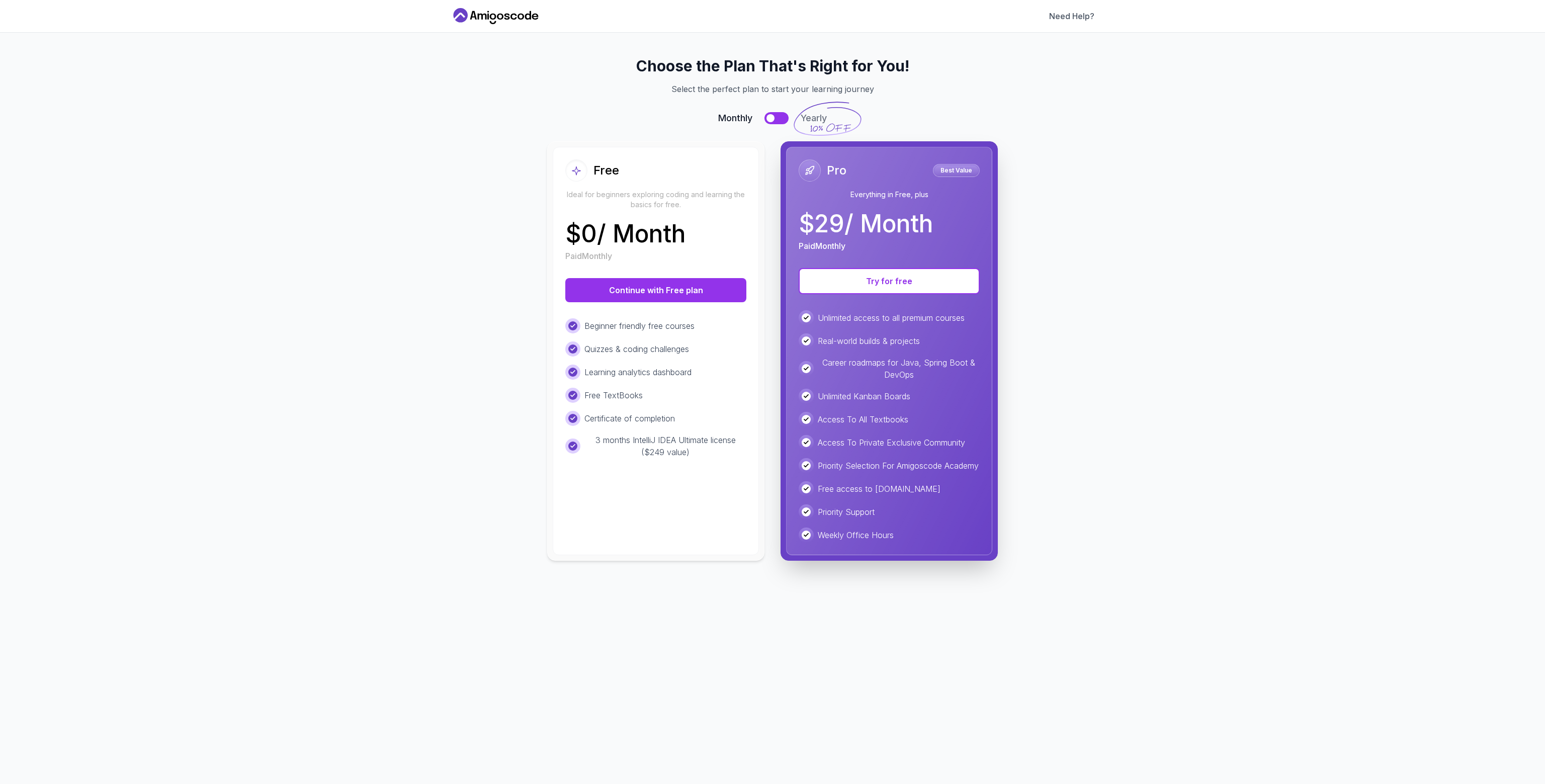
click at [782, 114] on button at bounding box center [776, 118] width 24 height 12
click at [767, 114] on button at bounding box center [776, 118] width 24 height 12
click at [778, 117] on button at bounding box center [776, 118] width 24 height 12
click at [767, 117] on button at bounding box center [776, 118] width 24 height 12
click at [767, 117] on div at bounding box center [771, 118] width 8 height 8
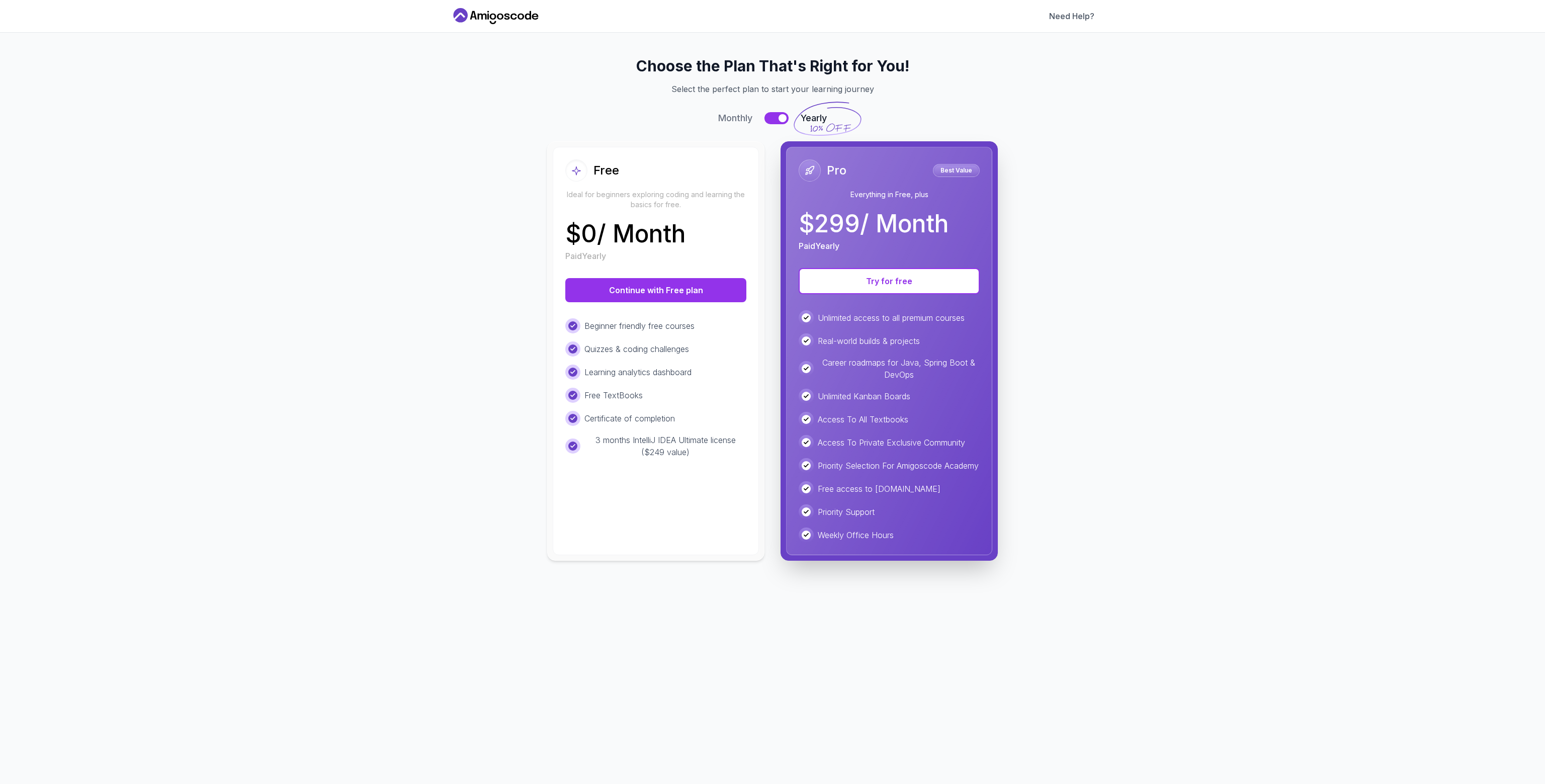
click at [767, 117] on button at bounding box center [776, 118] width 24 height 12
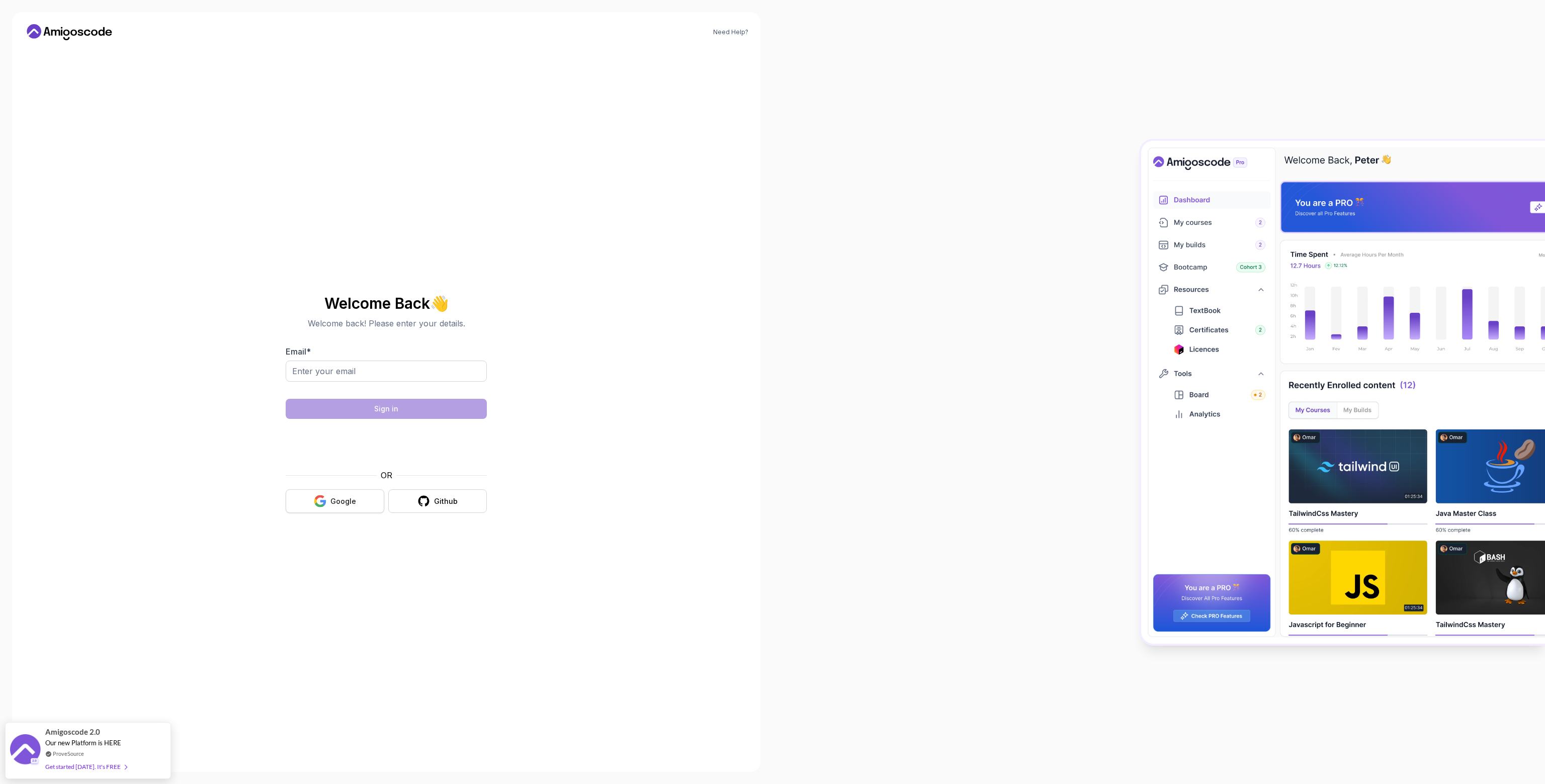
click at [336, 501] on div "Google" at bounding box center [343, 501] width 26 height 10
click at [95, 759] on div "Get started [DATE]. It's FREE" at bounding box center [85, 761] width 81 height 12
click at [344, 501] on div "Google" at bounding box center [343, 501] width 26 height 10
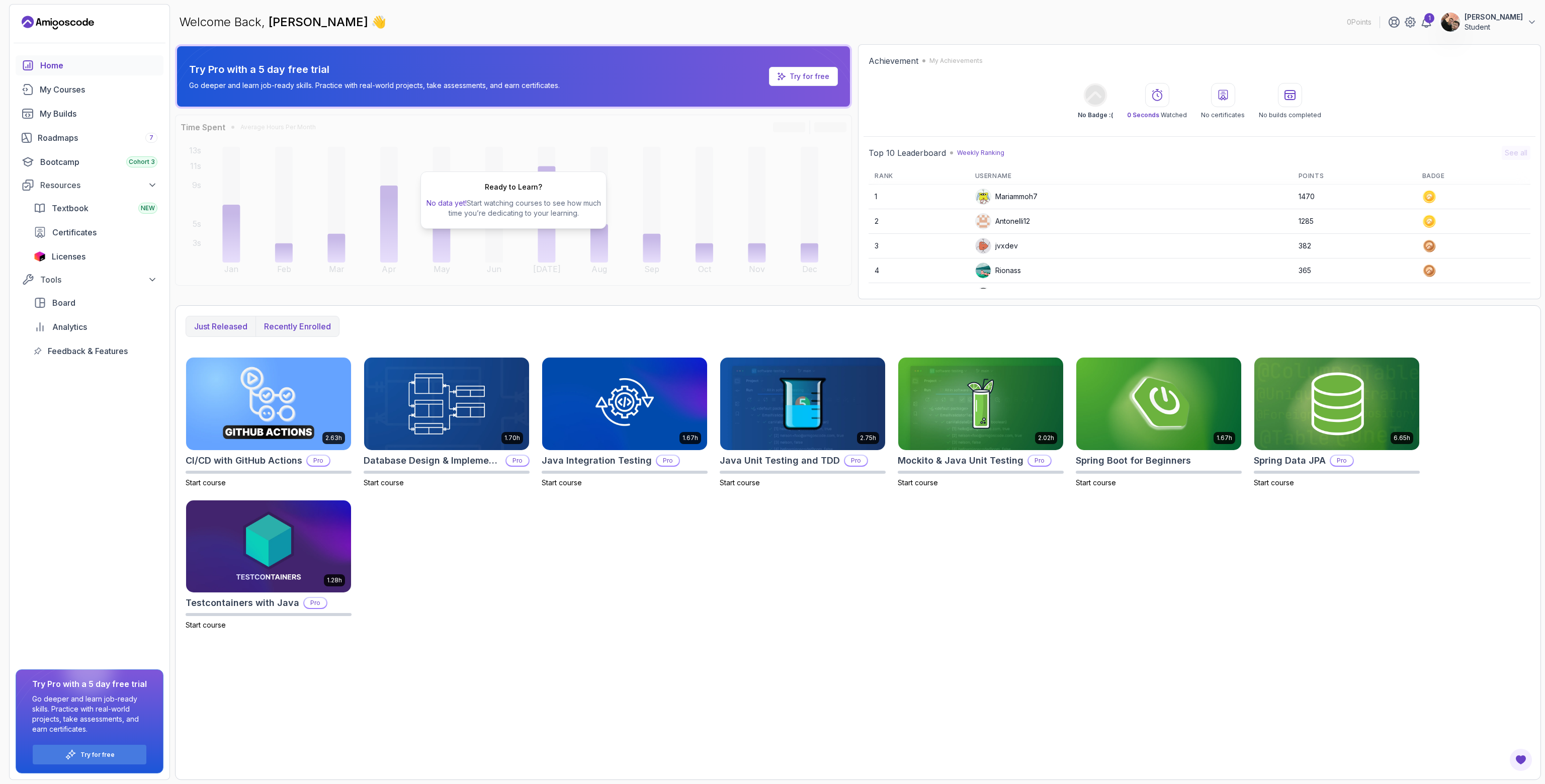
click at [282, 327] on p "Recently enrolled" at bounding box center [297, 326] width 67 height 12
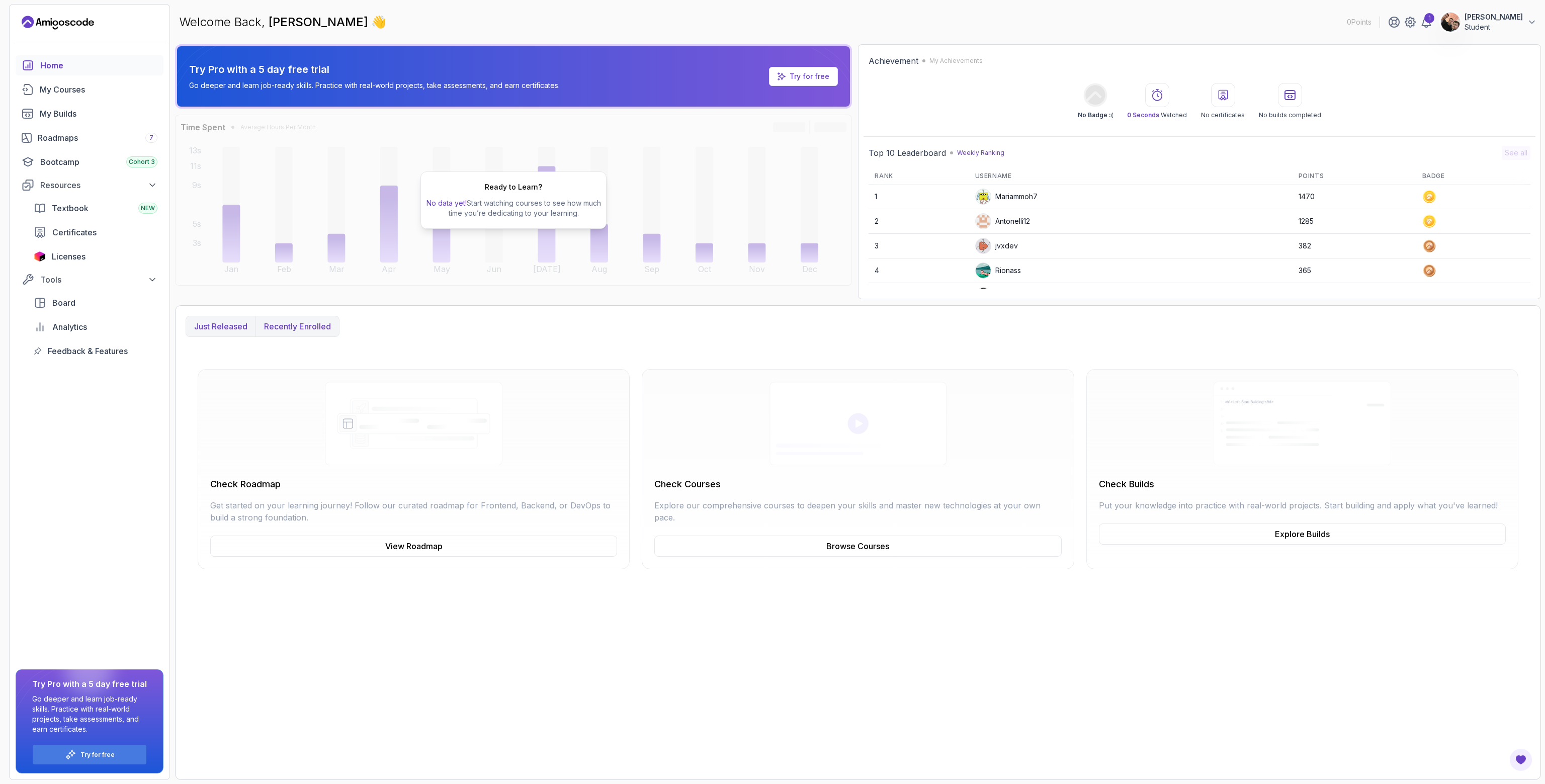
click at [221, 329] on p "Just released" at bounding box center [221, 326] width 54 height 12
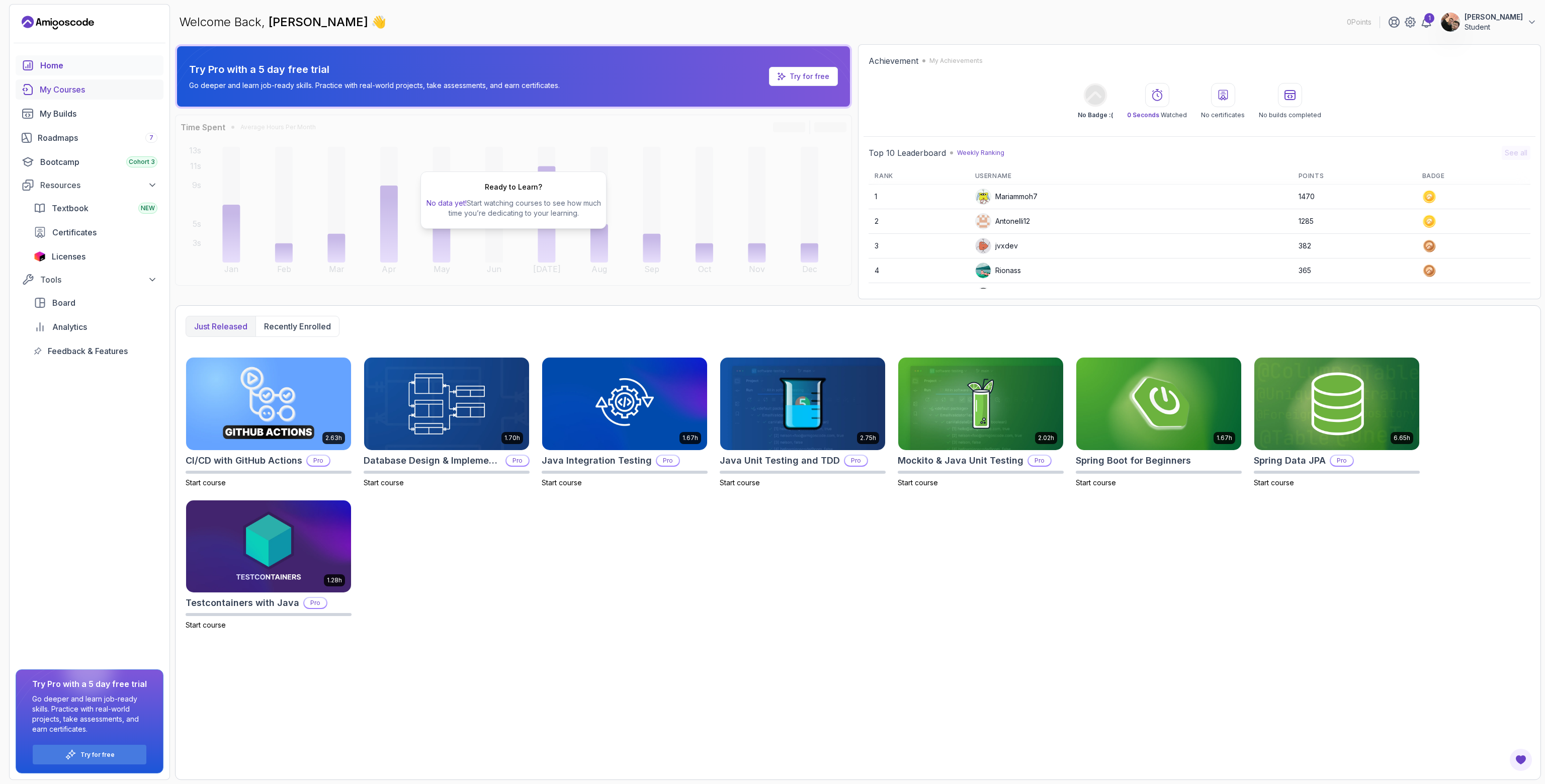
click at [39, 90] on div "My Courses" at bounding box center [98, 90] width 117 height 12
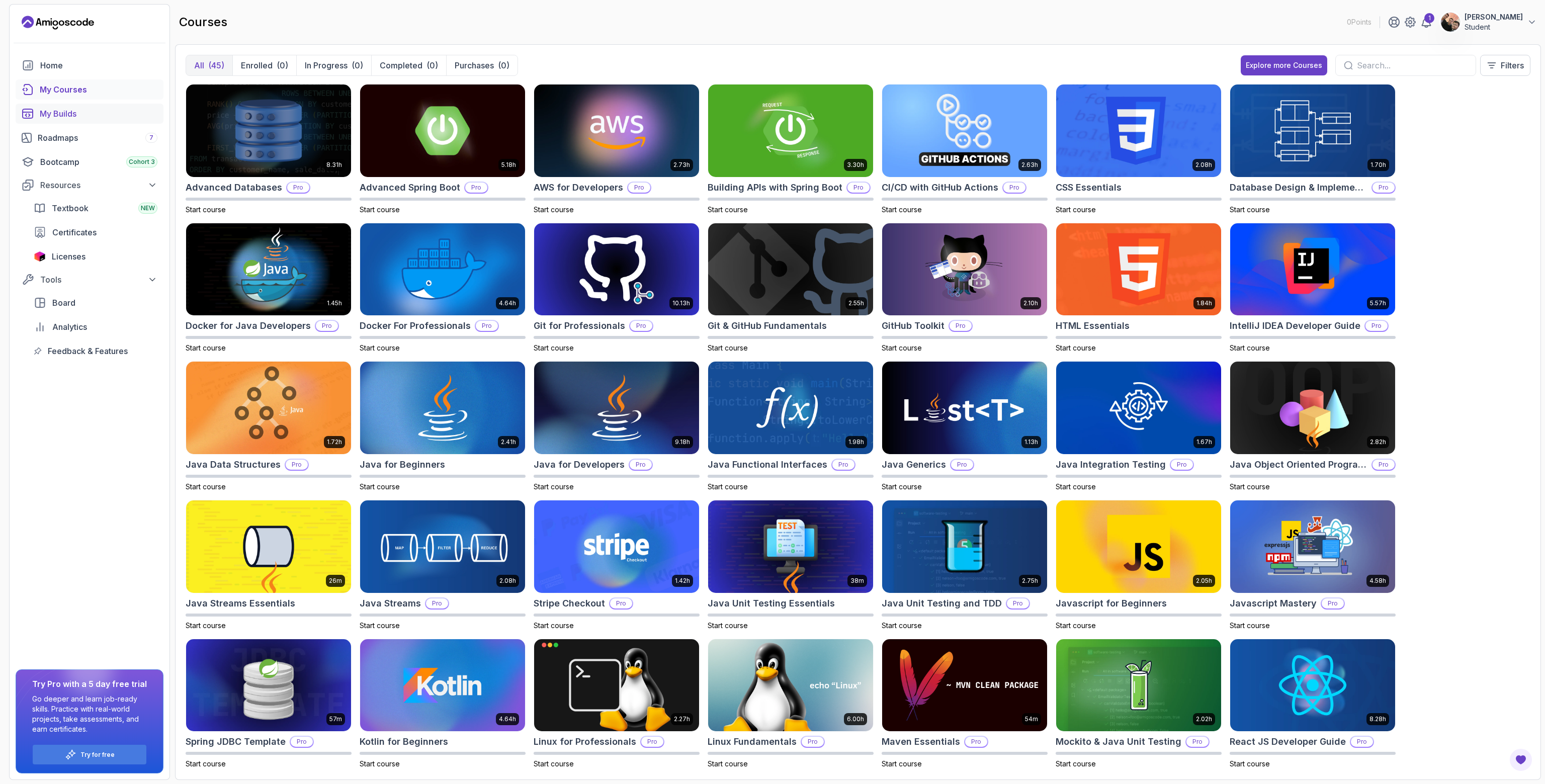
click at [52, 110] on div "My Builds" at bounding box center [98, 113] width 117 height 12
click at [51, 138] on div "Roadmaps 7" at bounding box center [97, 137] width 120 height 12
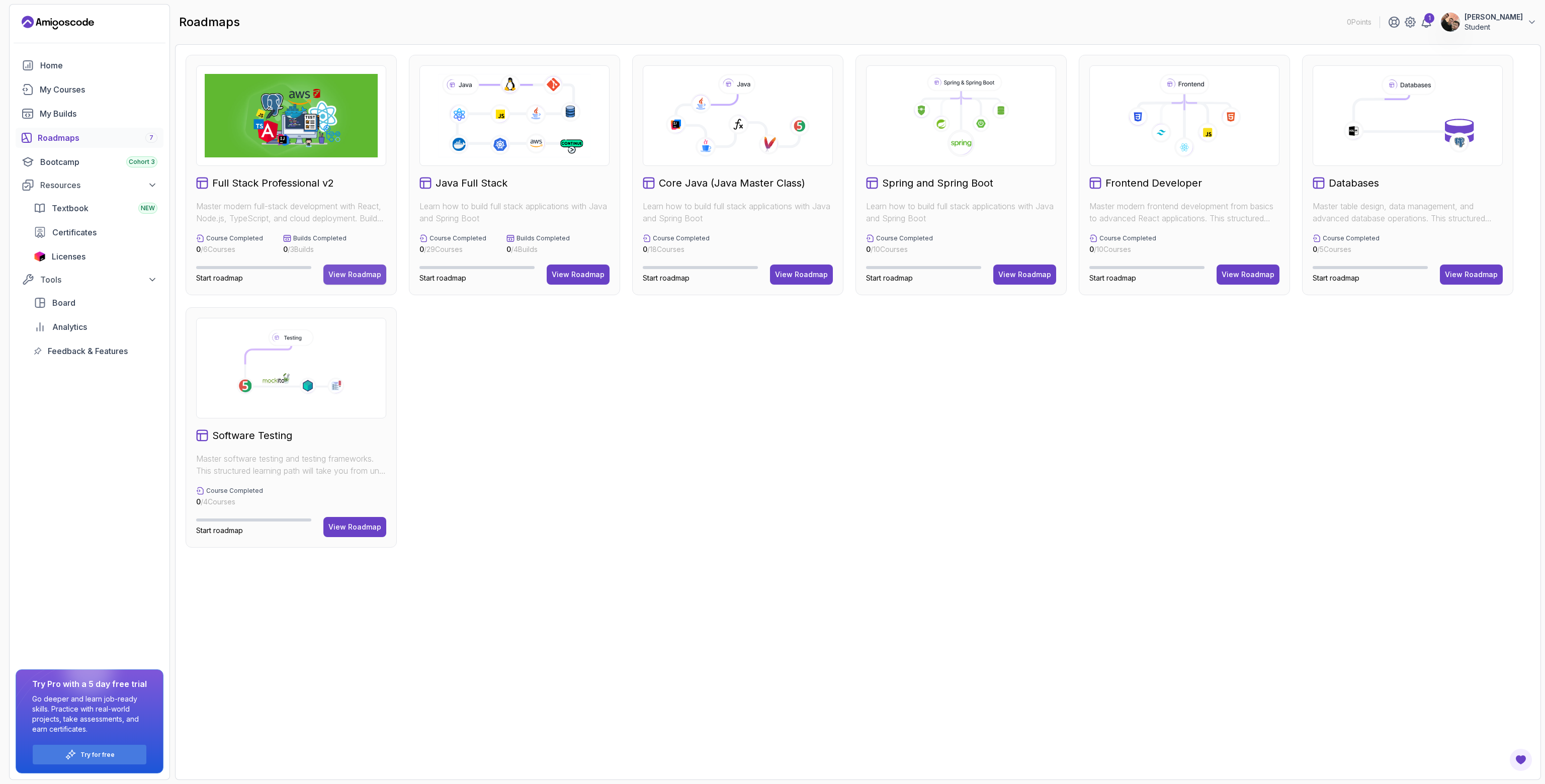
click at [366, 271] on div "View Roadmap" at bounding box center [354, 275] width 53 height 10
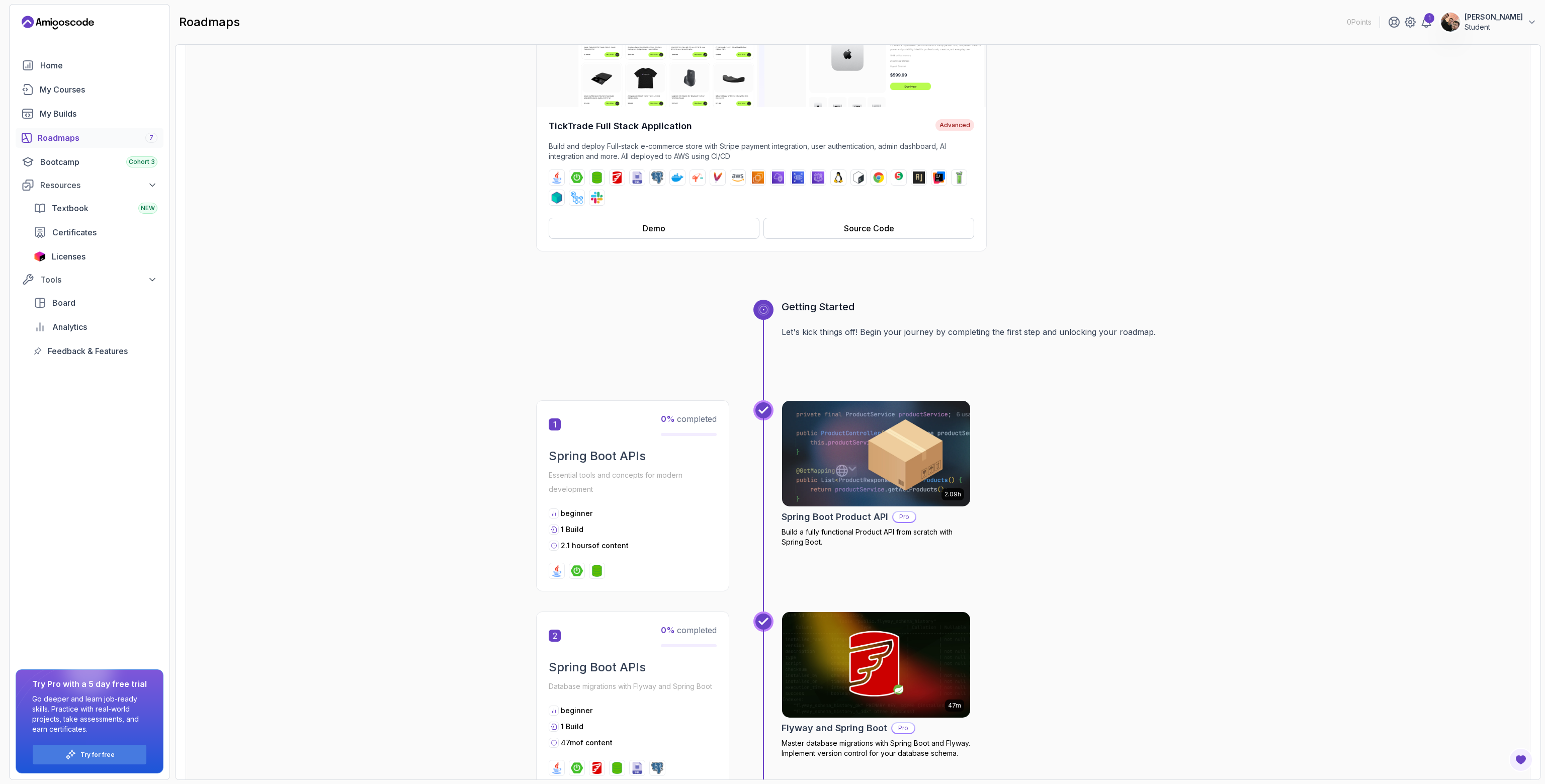
scroll to position [251, 0]
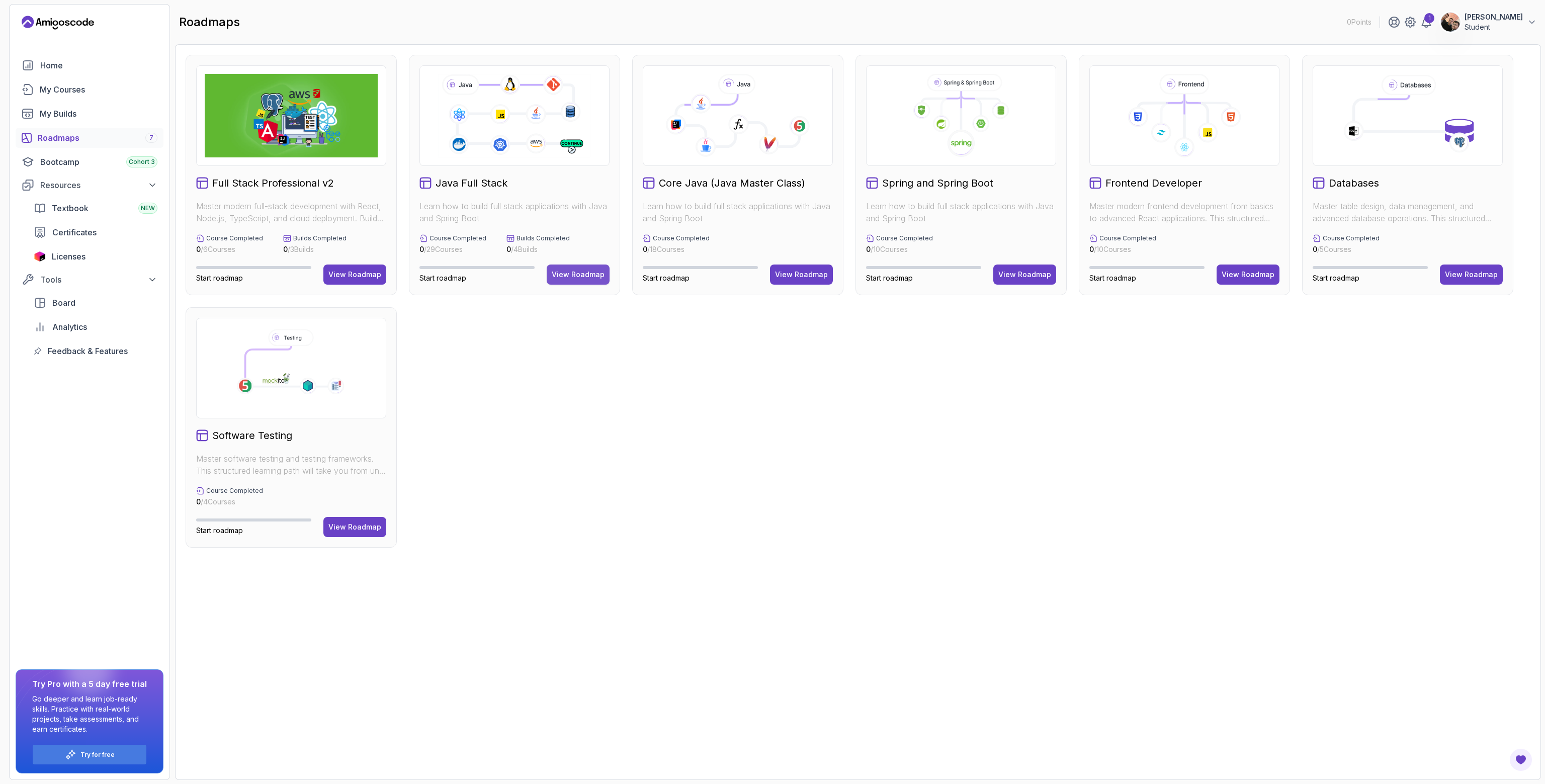
click at [571, 278] on div "View Roadmap" at bounding box center [577, 275] width 53 height 10
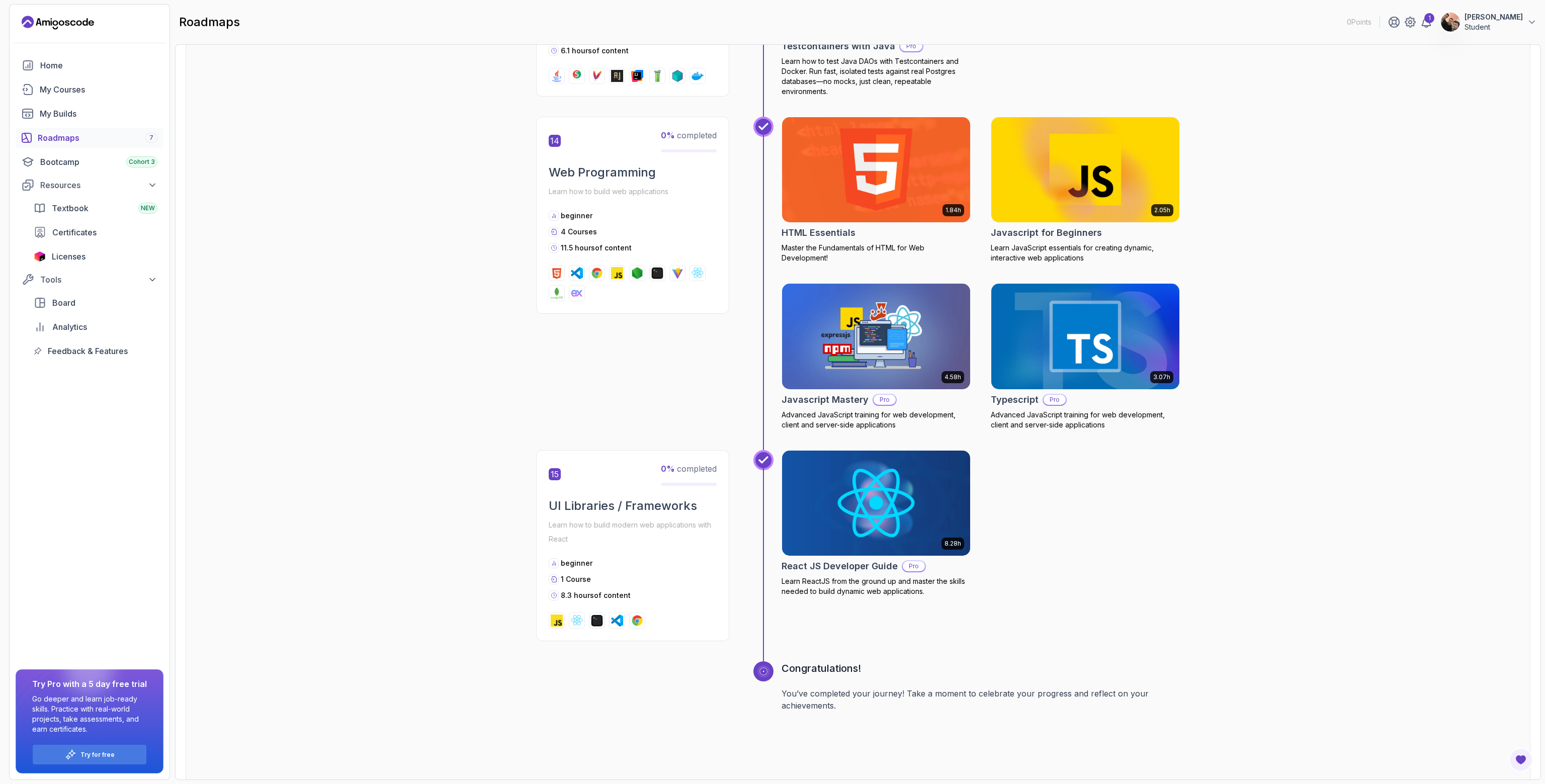
scroll to position [3615, 0]
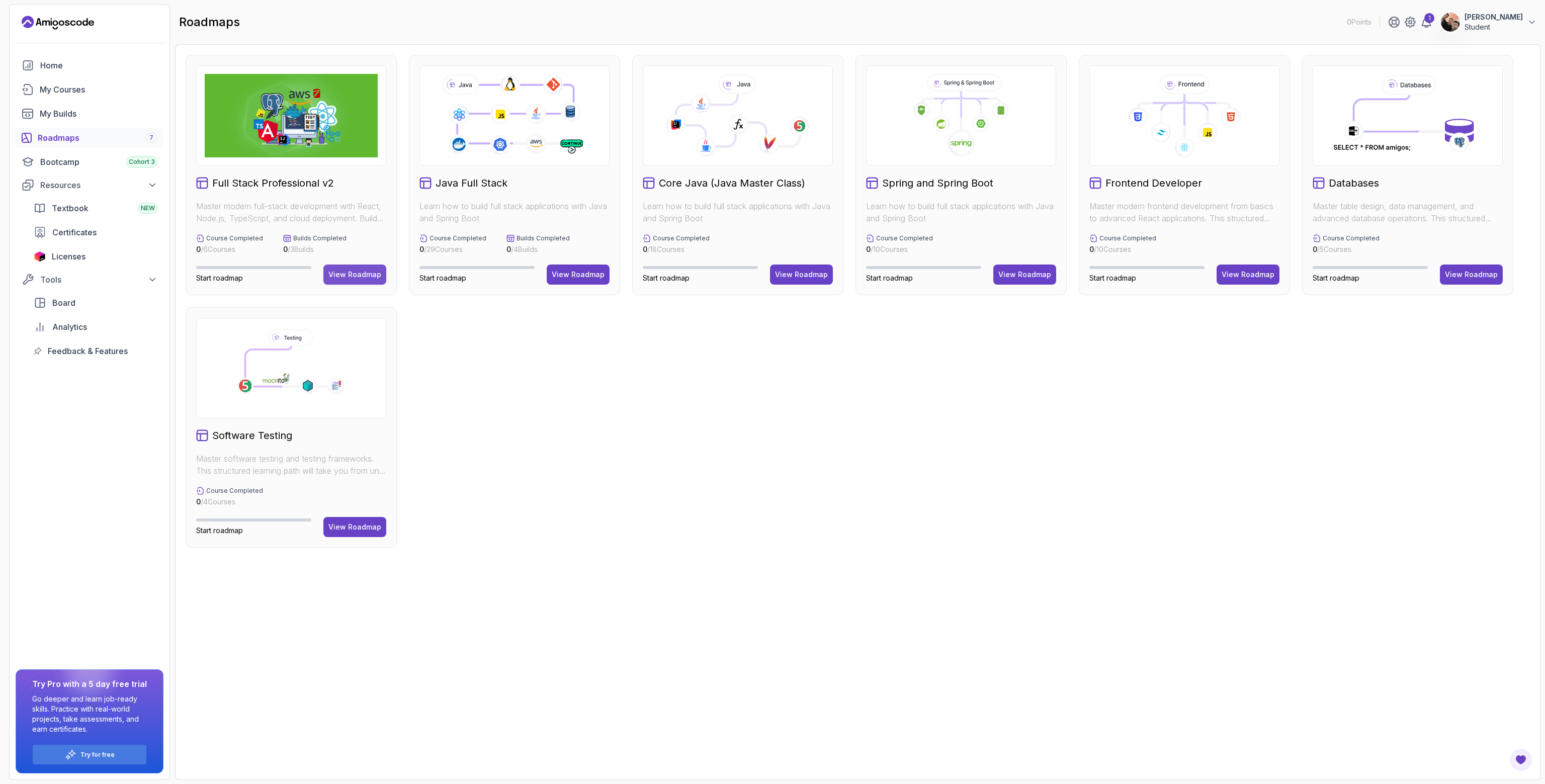
click at [358, 277] on div "View Roadmap" at bounding box center [354, 275] width 53 height 10
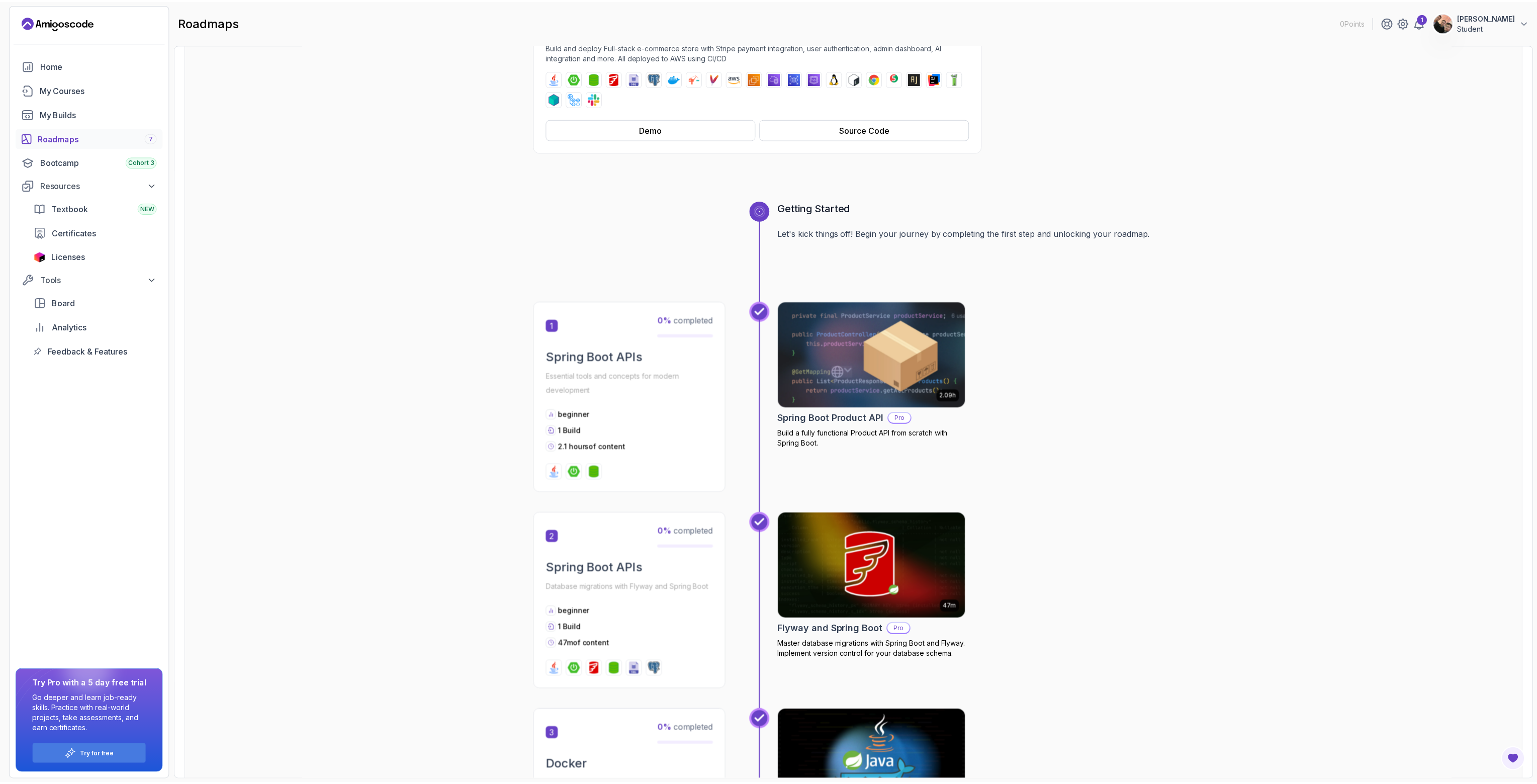
scroll to position [302, 0]
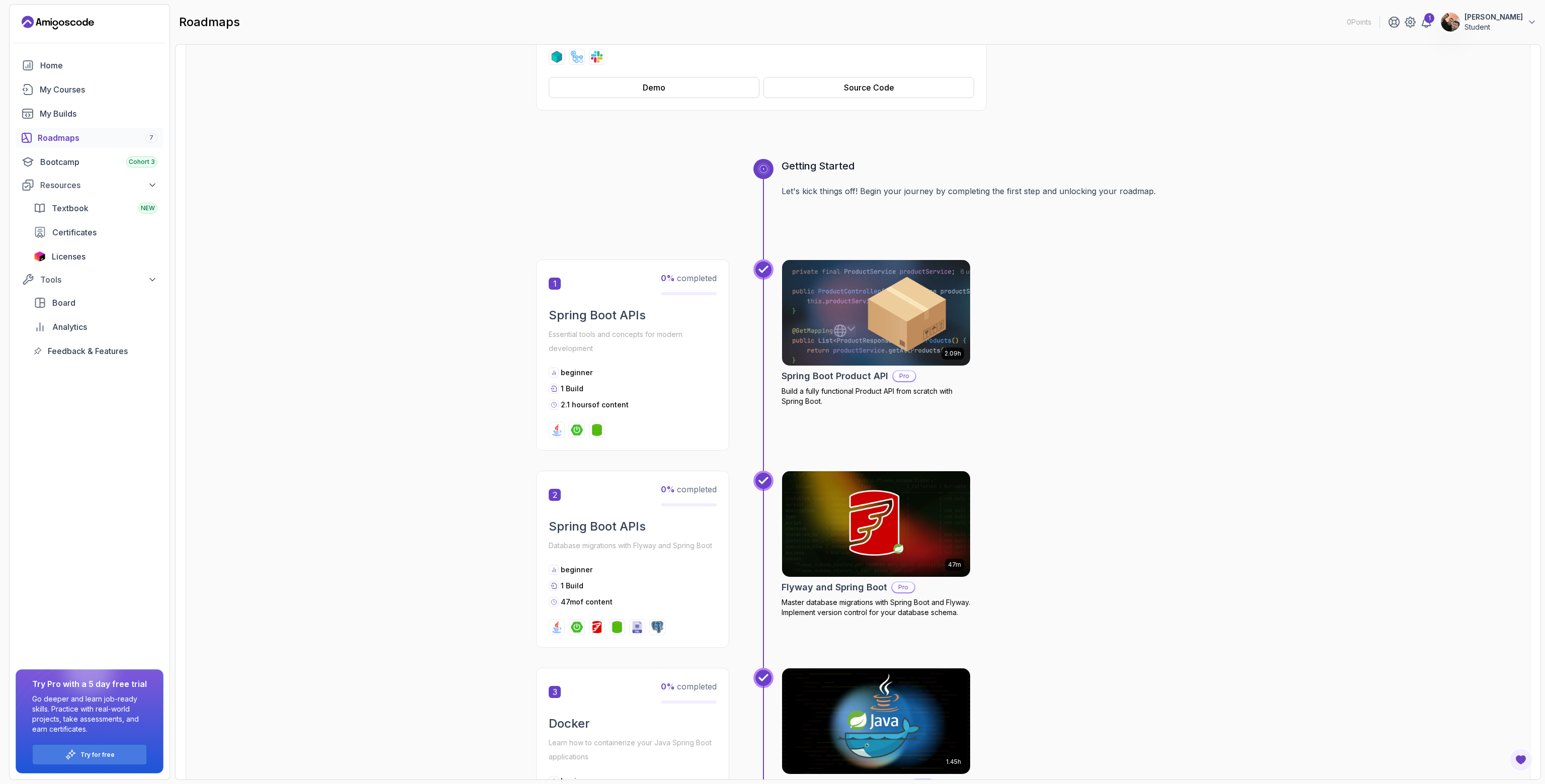
click at [851, 309] on img at bounding box center [876, 312] width 198 height 111
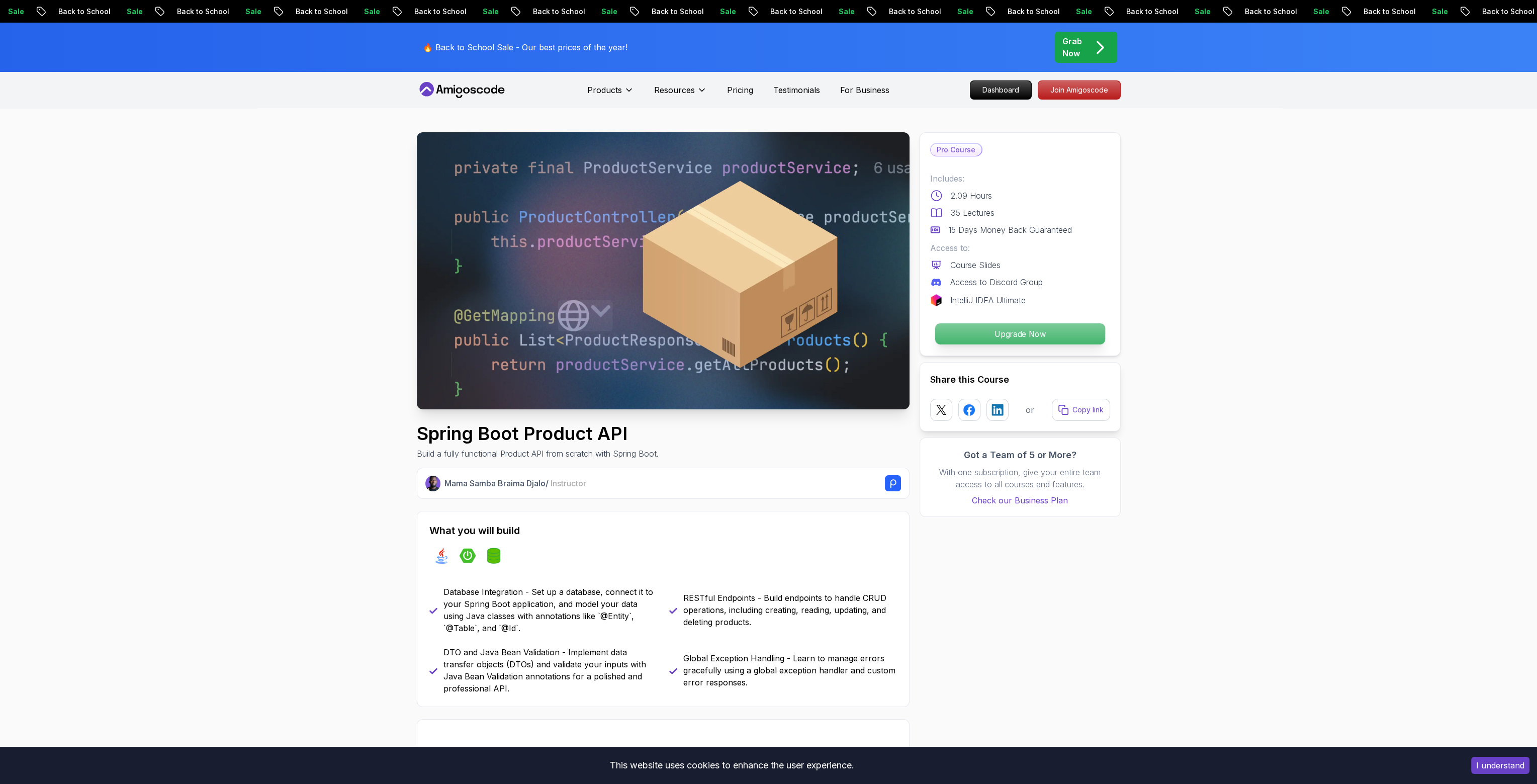
click at [1016, 336] on p "Upgrade Now" at bounding box center [1019, 333] width 170 height 21
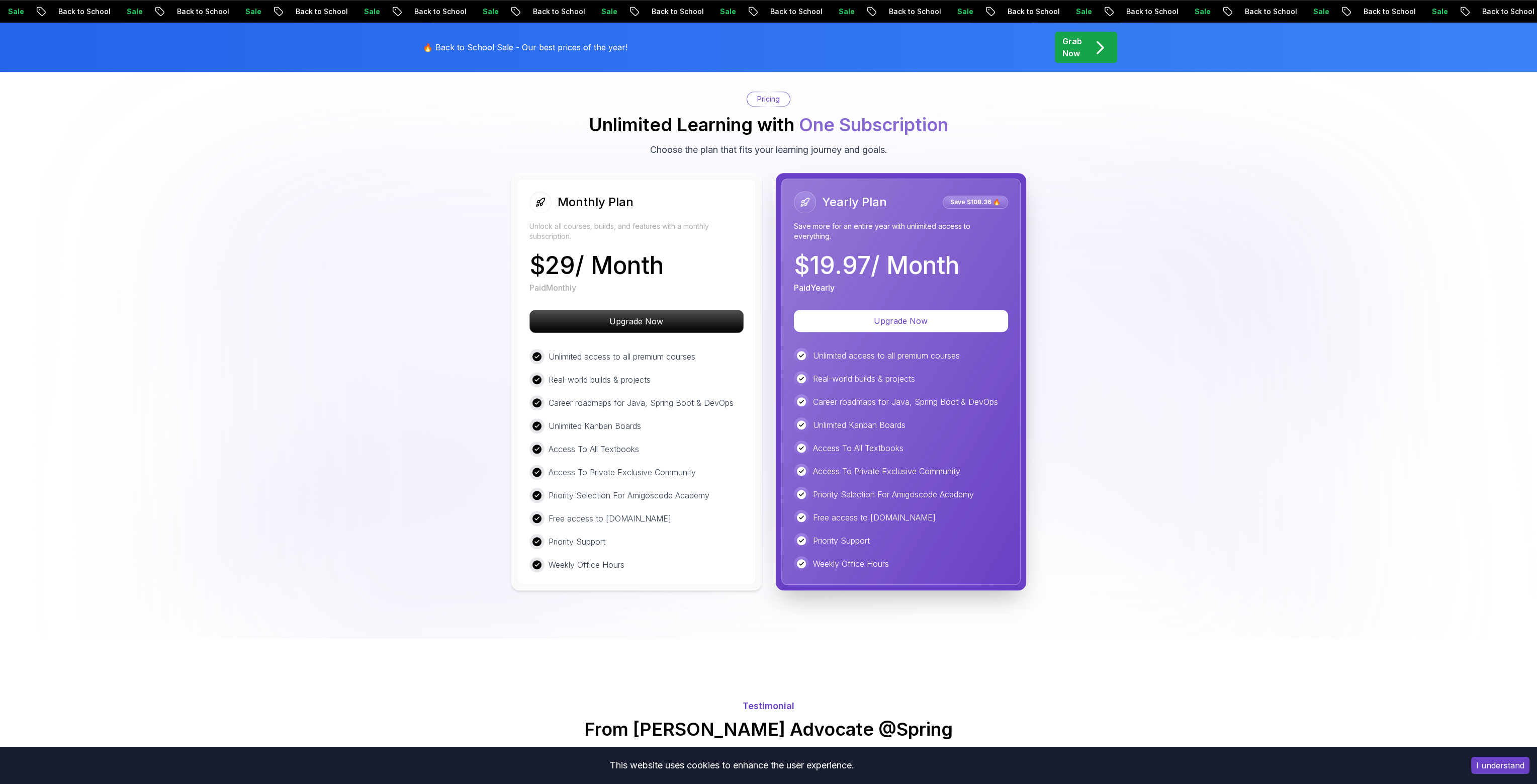
scroll to position [1808, 0]
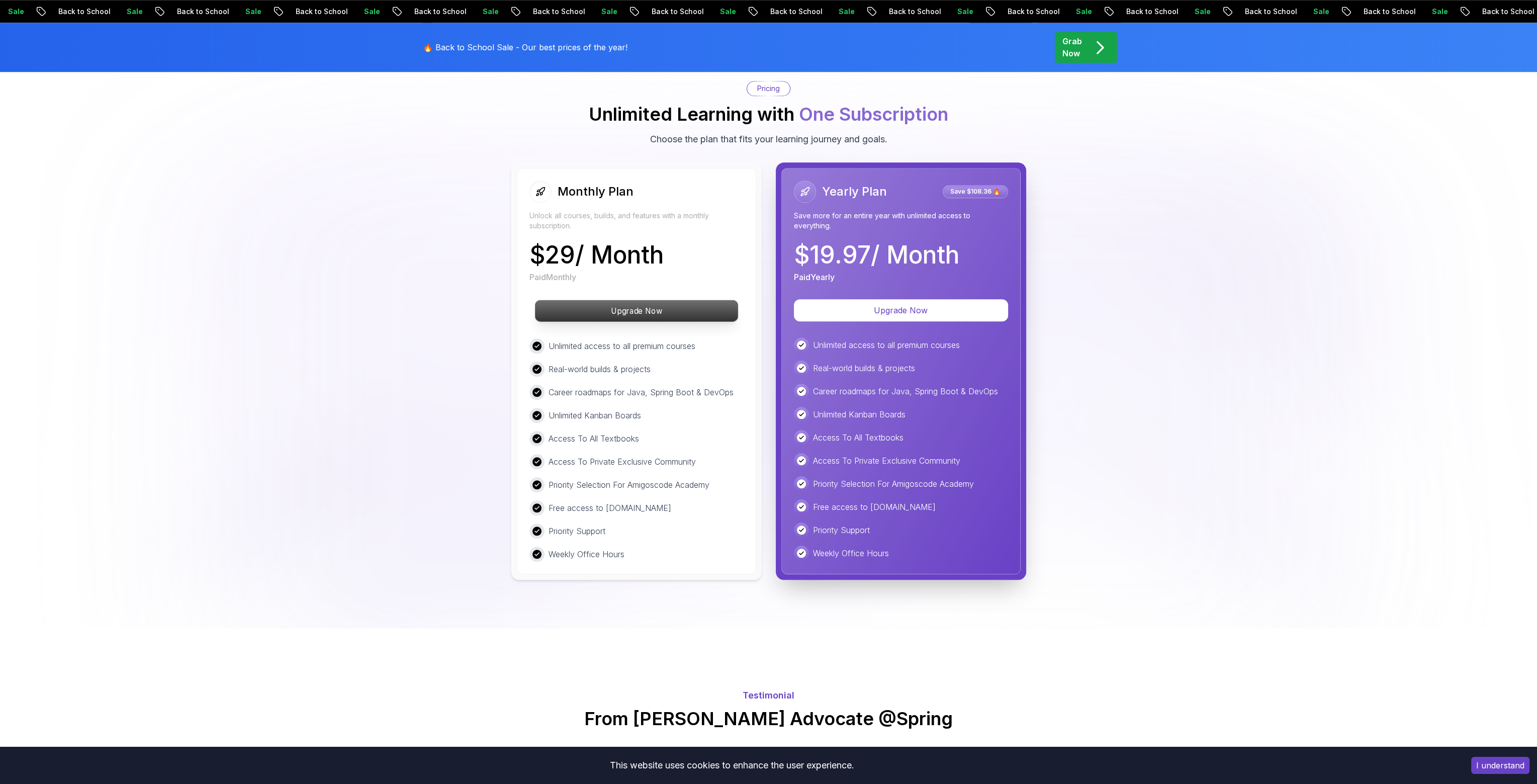
click at [689, 300] on p "Upgrade Now" at bounding box center [637, 310] width 203 height 21
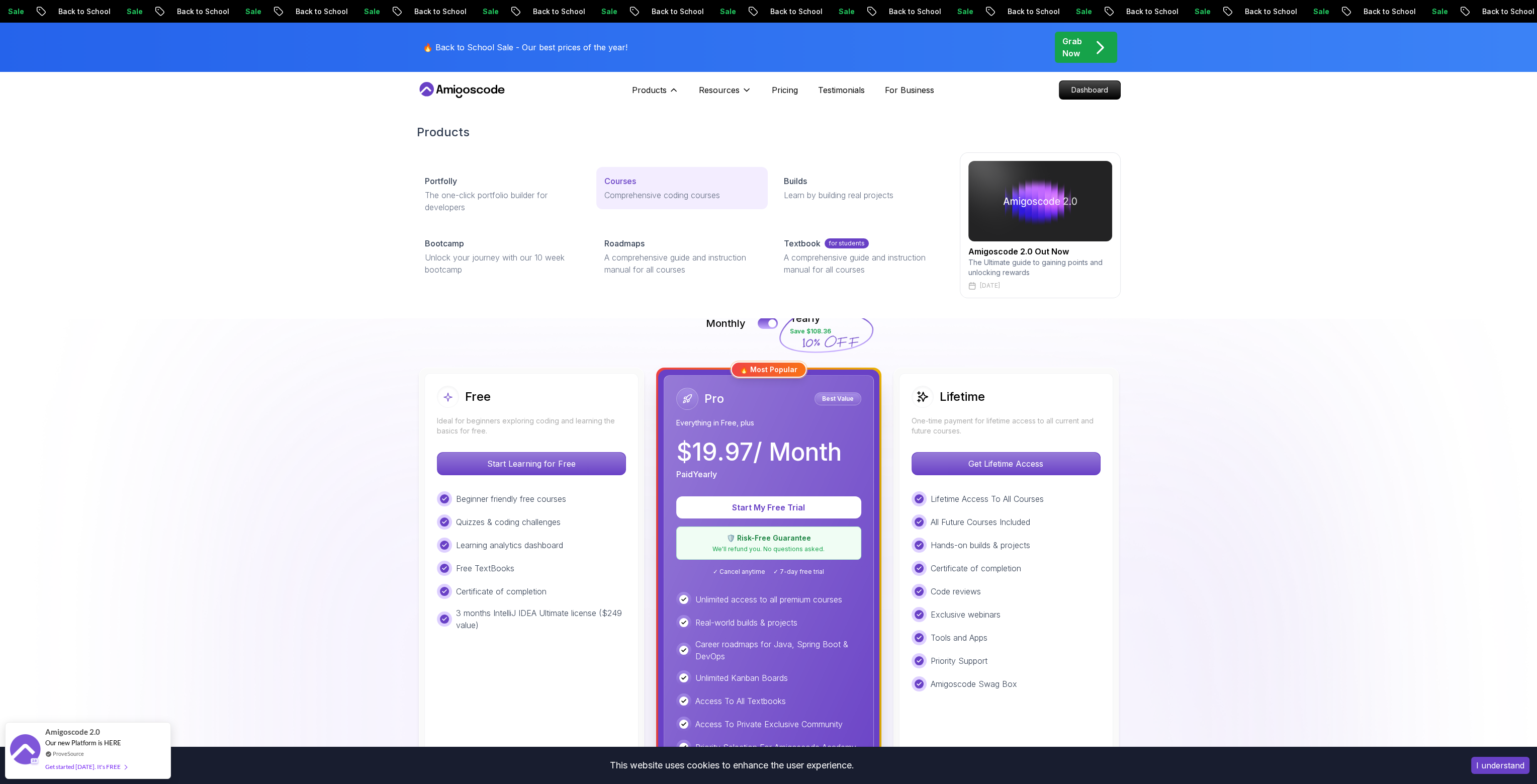
click at [627, 196] on p "Comprehensive coding courses" at bounding box center [682, 195] width 155 height 12
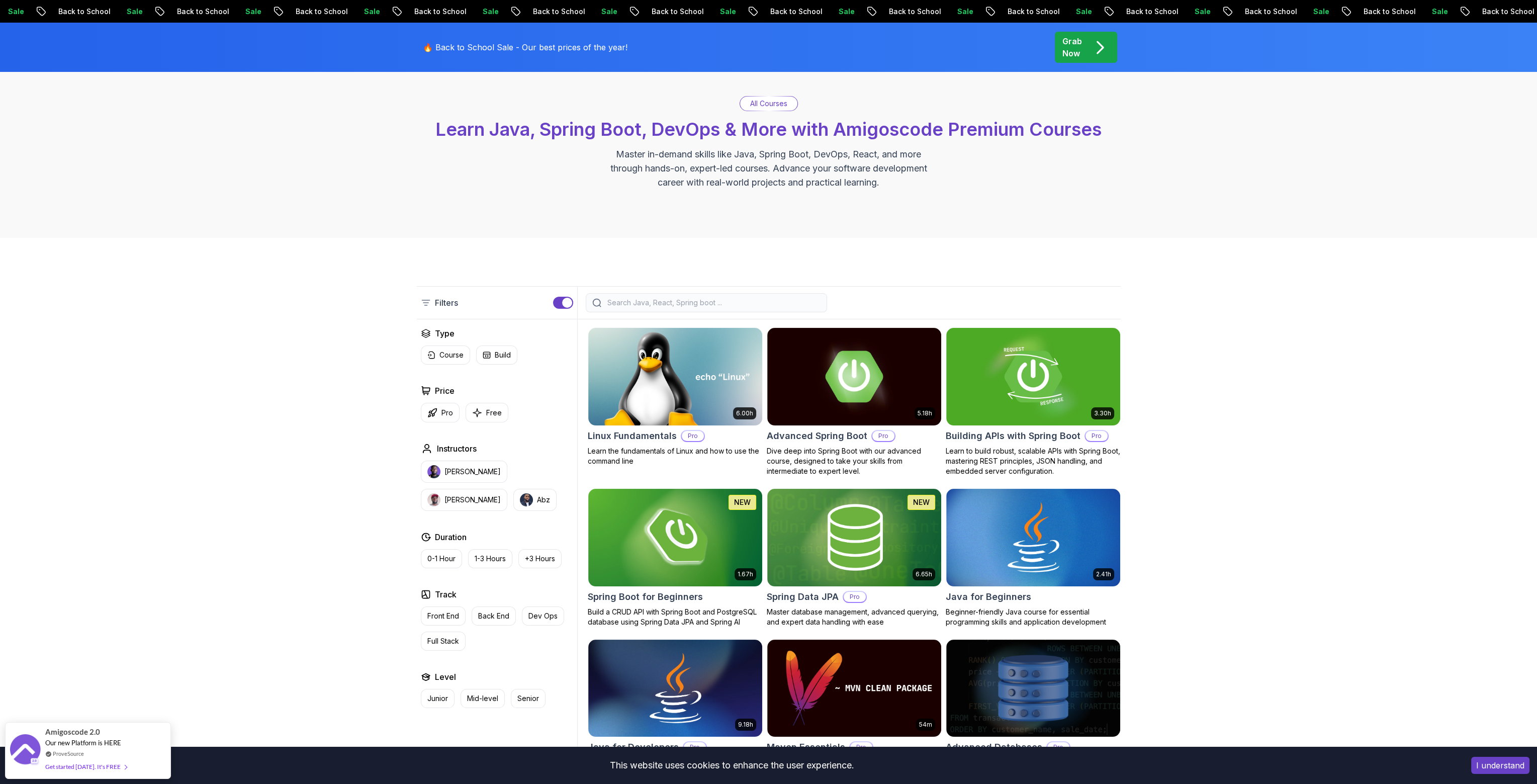
scroll to position [101, 0]
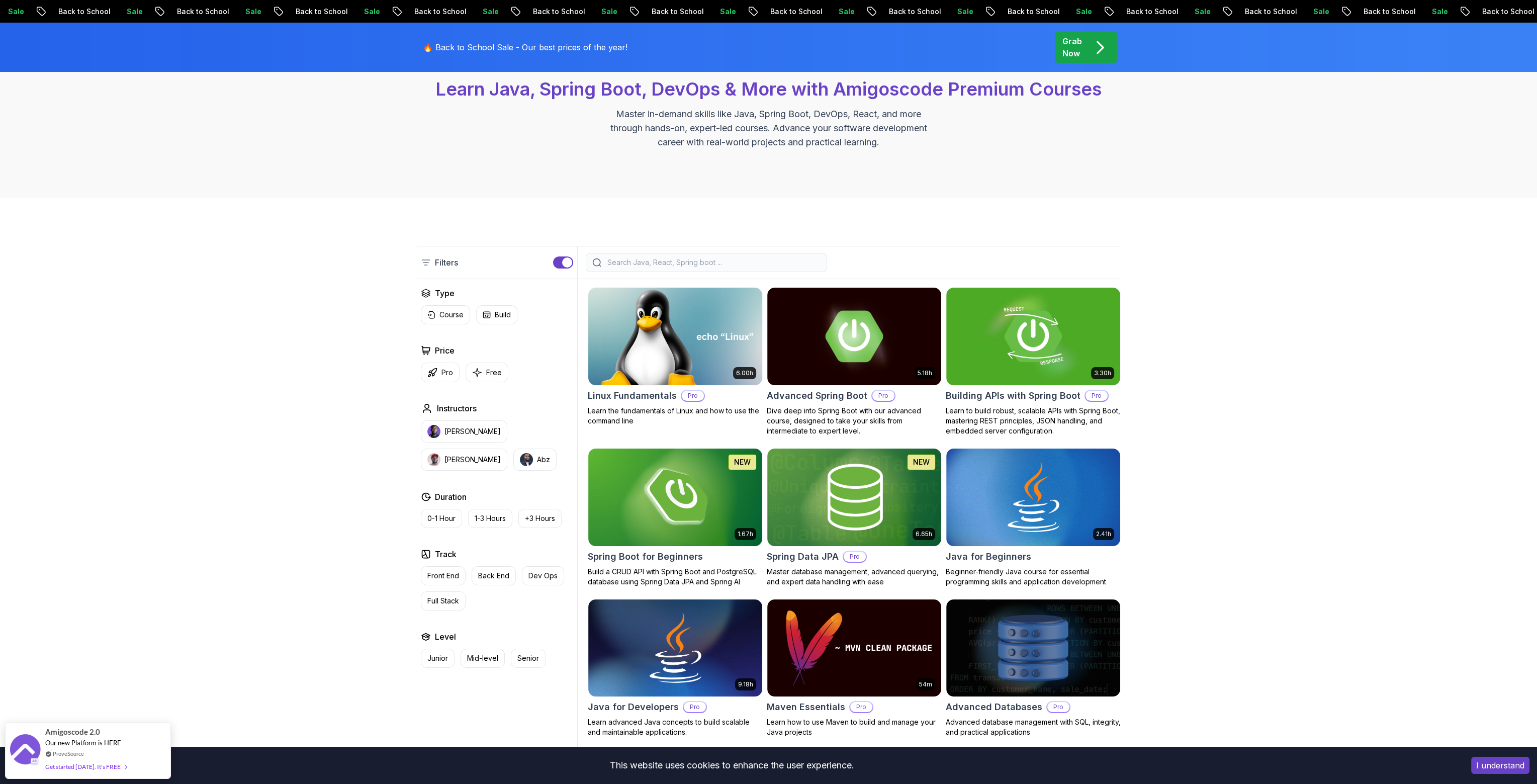
click at [701, 324] on img at bounding box center [675, 336] width 183 height 102
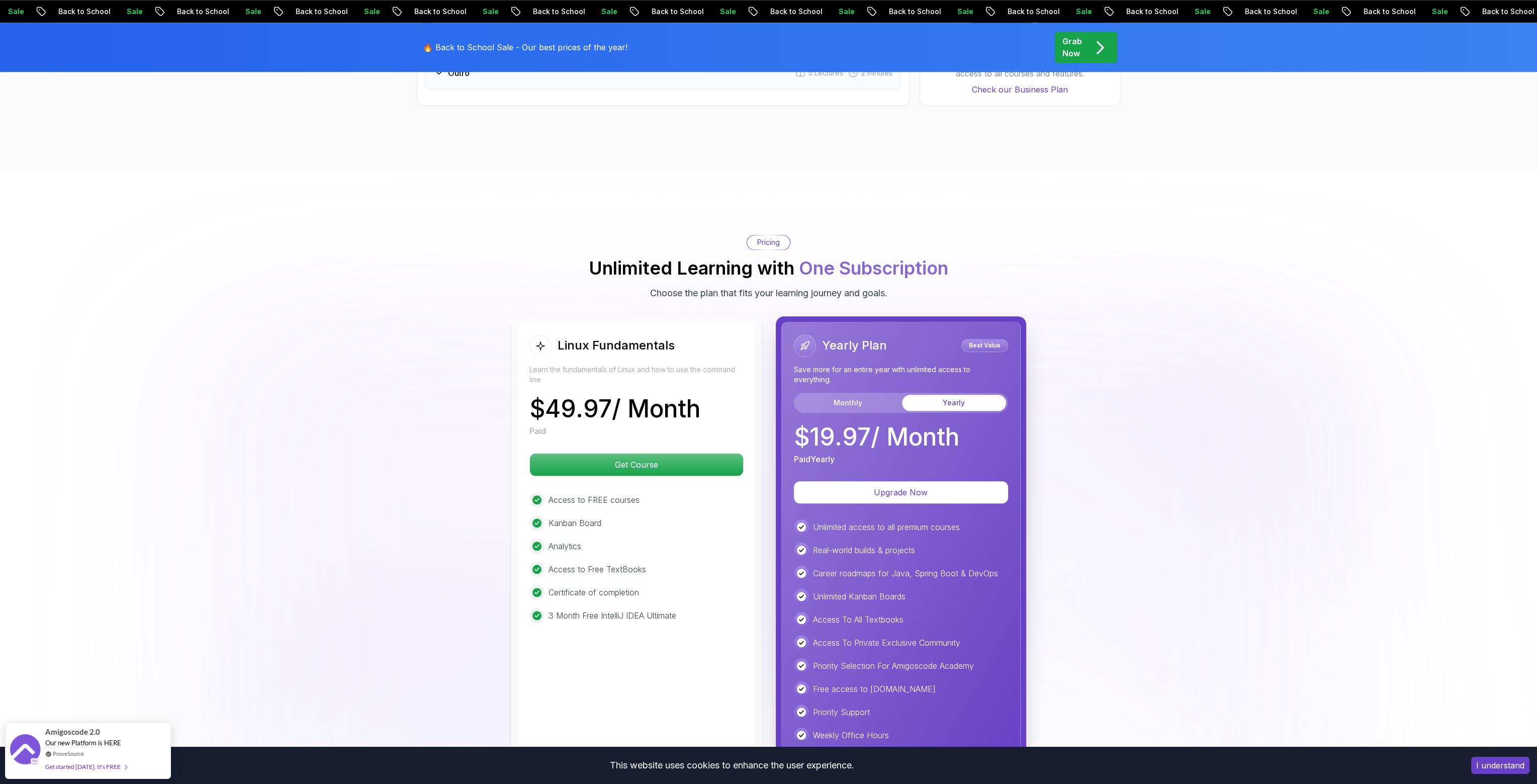
scroll to position [2112, 0]
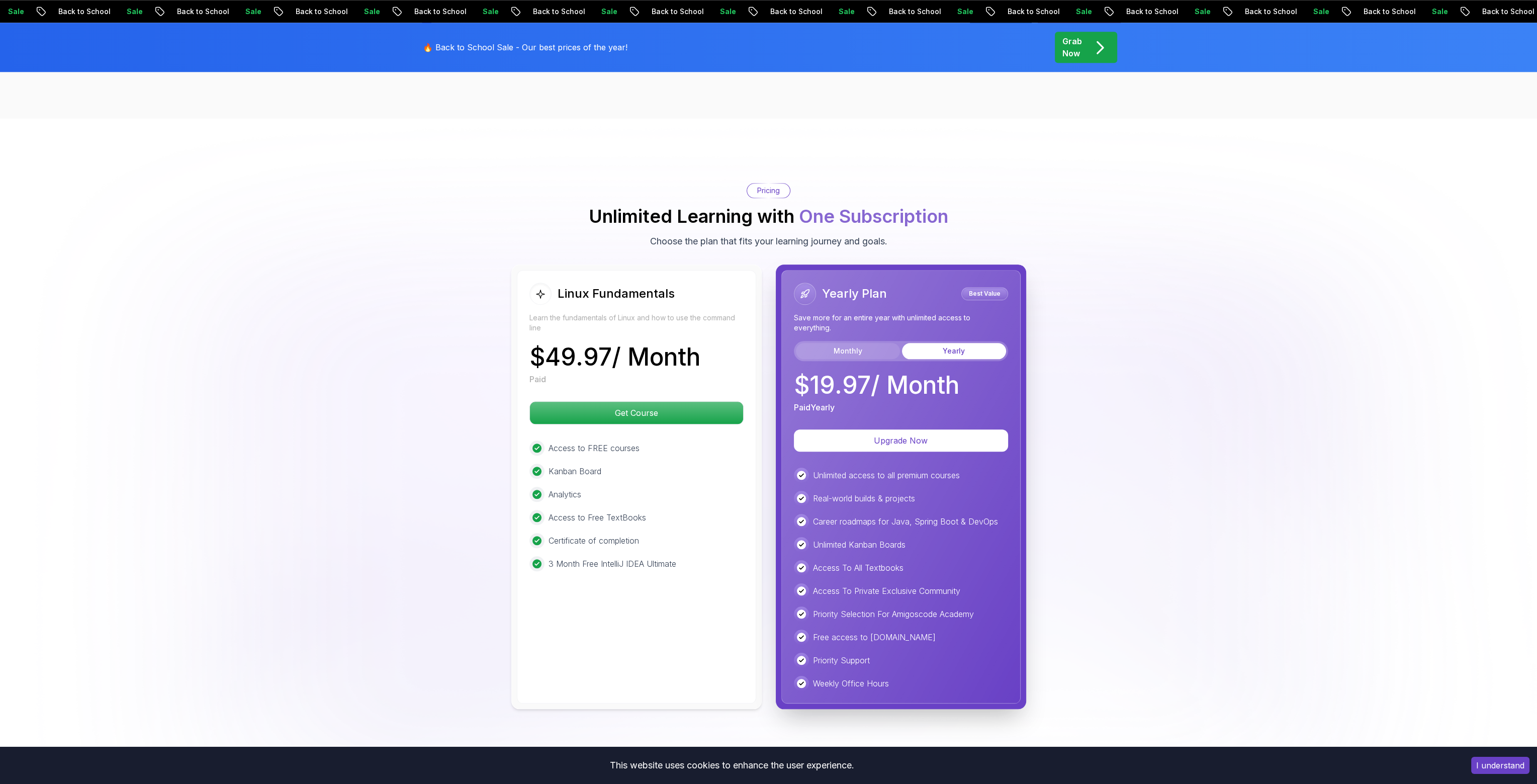
click at [856, 350] on button "Monthly" at bounding box center [848, 350] width 104 height 16
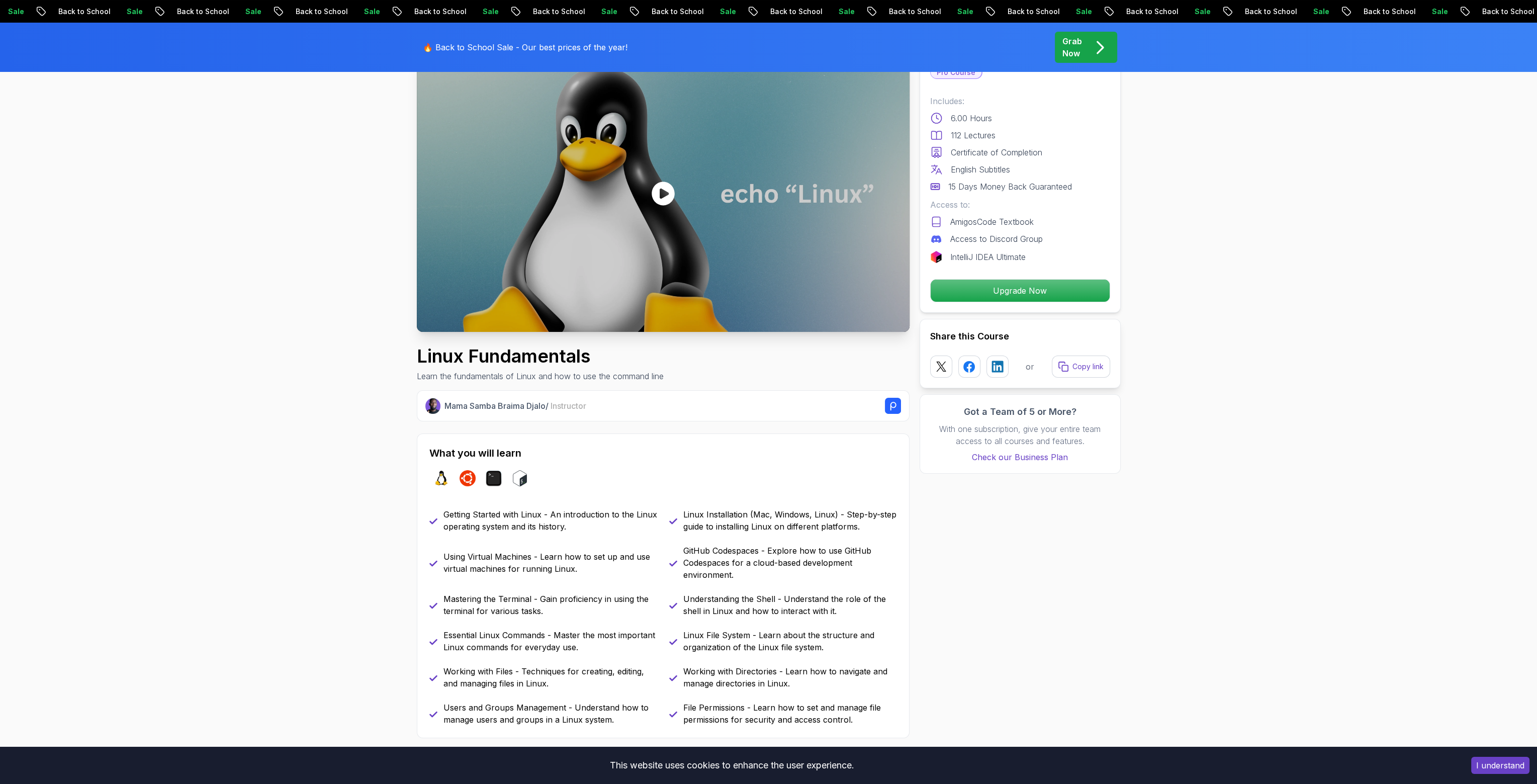
scroll to position [0, 0]
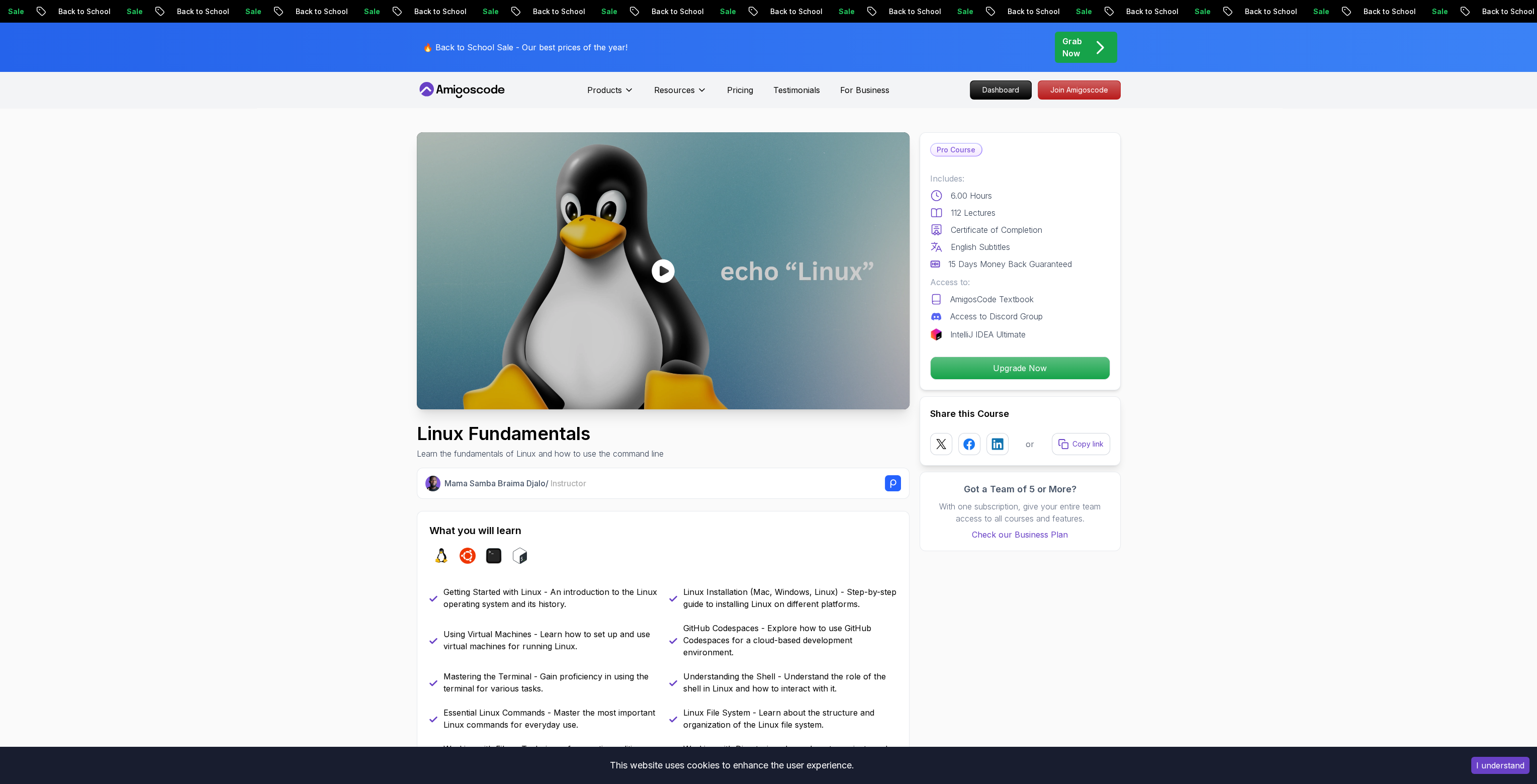
click at [487, 89] on icon at bounding box center [462, 90] width 90 height 16
